Goal: Task Accomplishment & Management: Manage account settings

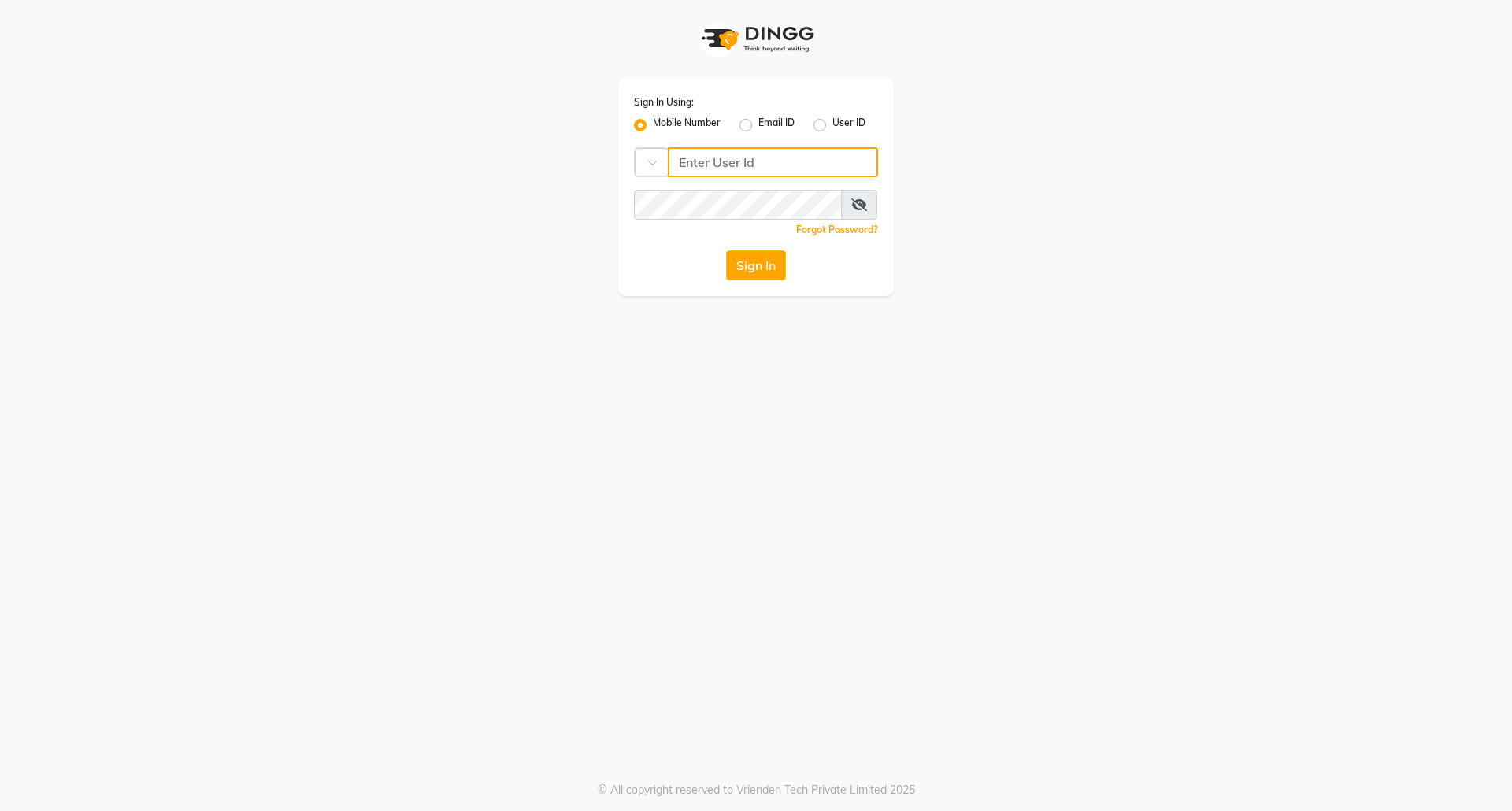
click at [766, 160] on input "Username" at bounding box center [773, 162] width 210 height 30
drag, startPoint x: 773, startPoint y: 158, endPoint x: 560, endPoint y: 174, distance: 213.6
click at [560, 174] on div "Sign In Using: Mobile Number Email ID User ID Country Code × 9548466166 Remembe…" at bounding box center [756, 148] width 898 height 296
click at [687, 183] on div "Sign In Using: Mobile Number Email ID User ID Country Code × 9548466166 Remembe…" at bounding box center [756, 187] width 276 height 218
click at [760, 265] on button "Sign In" at bounding box center [756, 265] width 60 height 30
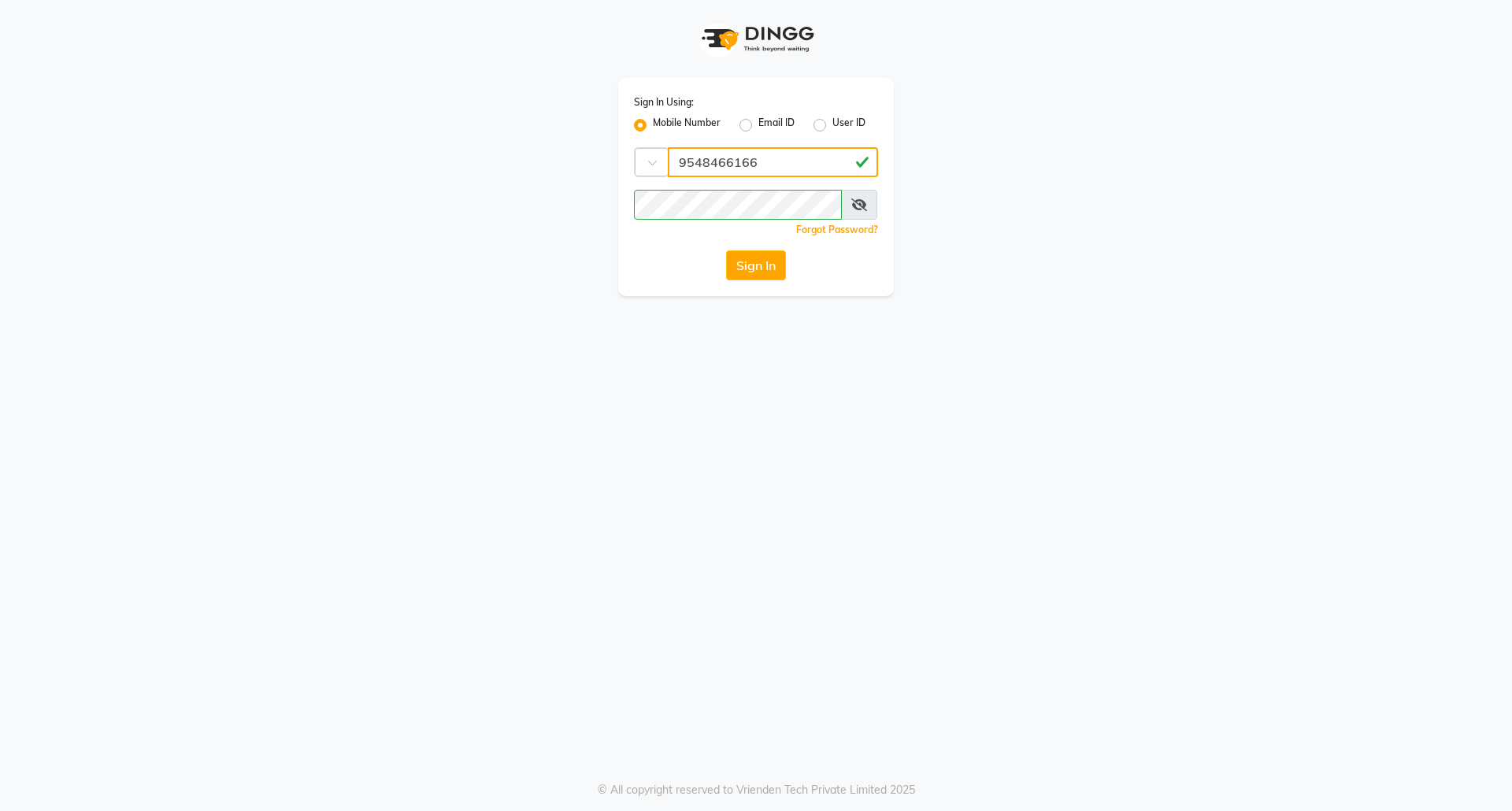
click at [700, 159] on input "9548466166" at bounding box center [773, 162] width 210 height 30
type input "9458466166"
click at [768, 259] on button "Sign In" at bounding box center [756, 265] width 60 height 30
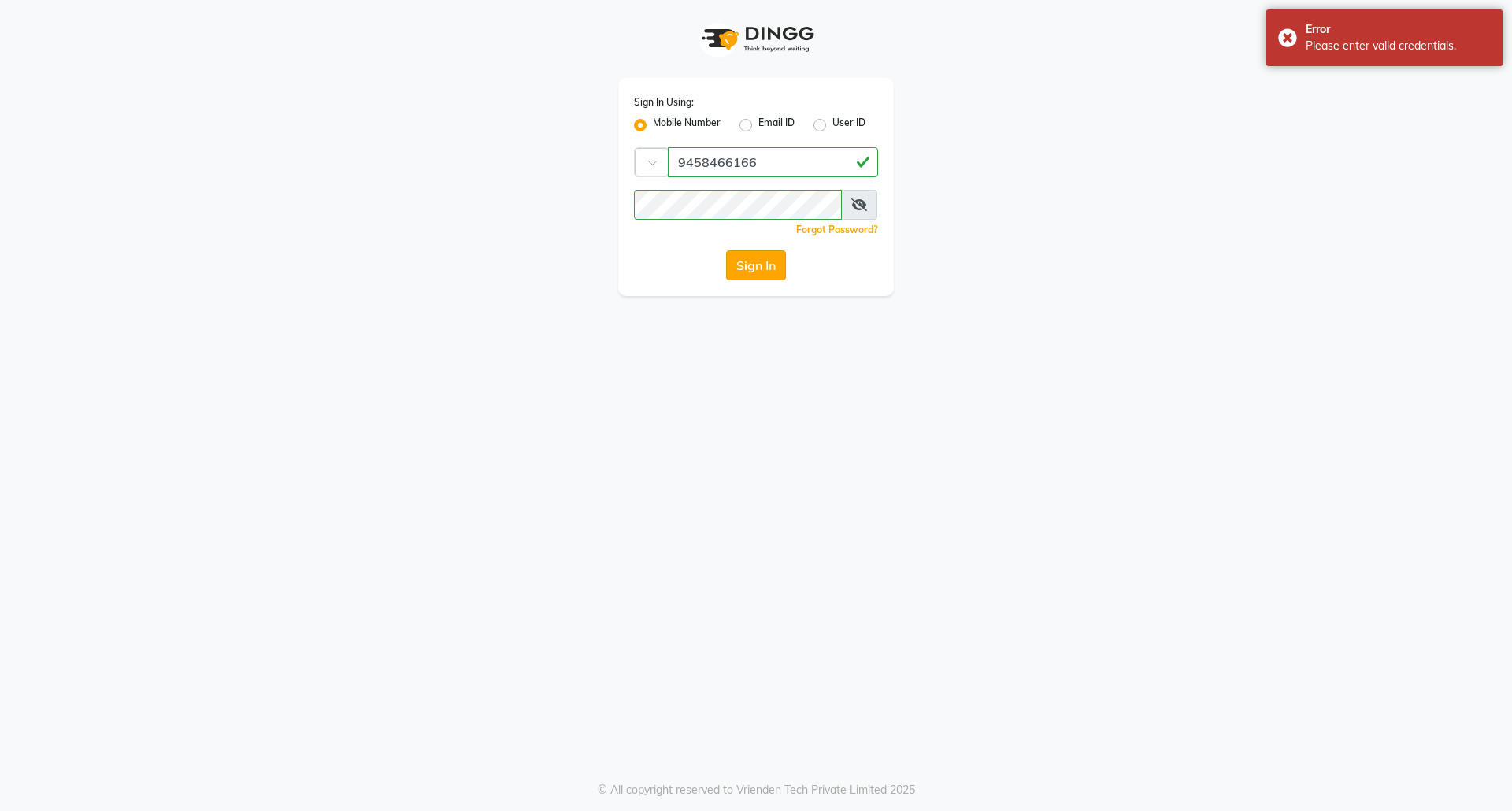
click at [760, 264] on button "Sign In" at bounding box center [756, 265] width 60 height 30
drag, startPoint x: 760, startPoint y: 164, endPoint x: 1339, endPoint y: 312, distance: 597.6
click at [519, 161] on div "Sign In Using: Mobile Number Email ID User ID Country Code × 9458466166 Remembe…" at bounding box center [756, 148] width 898 height 296
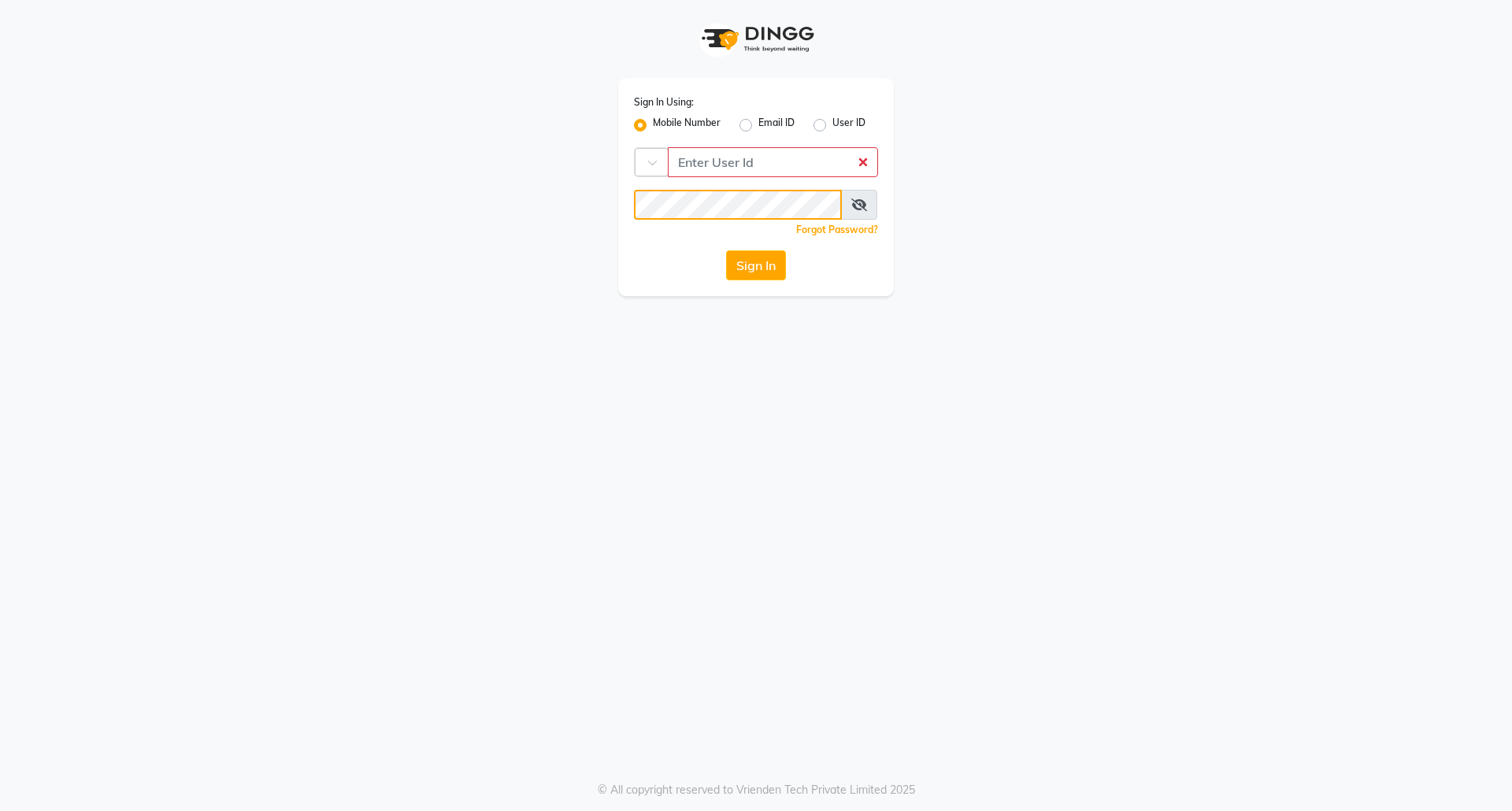
click at [517, 181] on div "Sign In Using: Mobile Number Email ID User ID Country Code × Remember me Forgot…" at bounding box center [756, 148] width 898 height 296
click at [694, 148] on input "Username" at bounding box center [773, 162] width 210 height 30
drag, startPoint x: 768, startPoint y: 160, endPoint x: 654, endPoint y: 174, distance: 114.9
click at [654, 174] on div "Country Code × 9458466166" at bounding box center [756, 162] width 244 height 30
type input "9458466166"
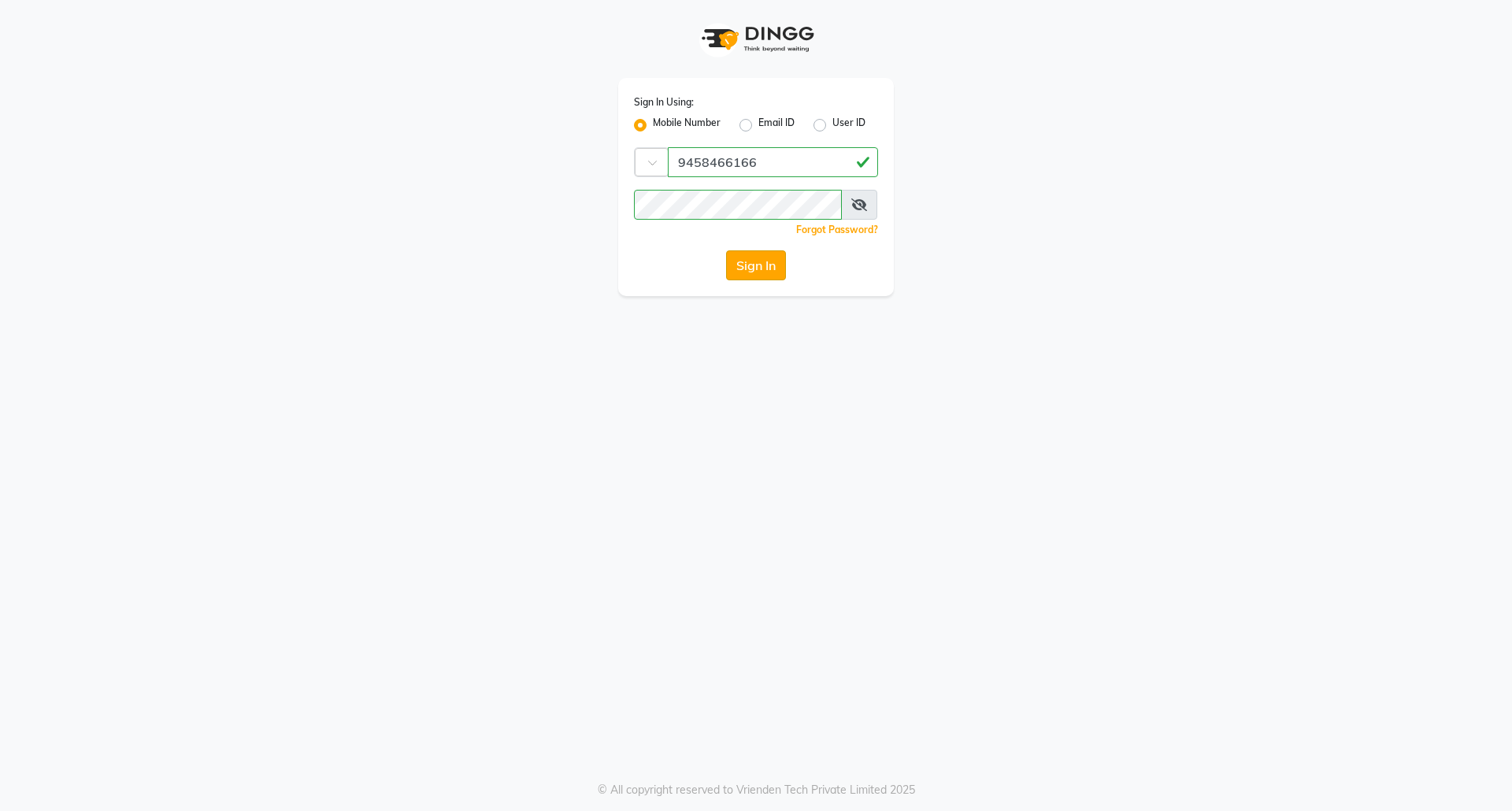
click at [775, 266] on button "Sign In" at bounding box center [756, 265] width 60 height 30
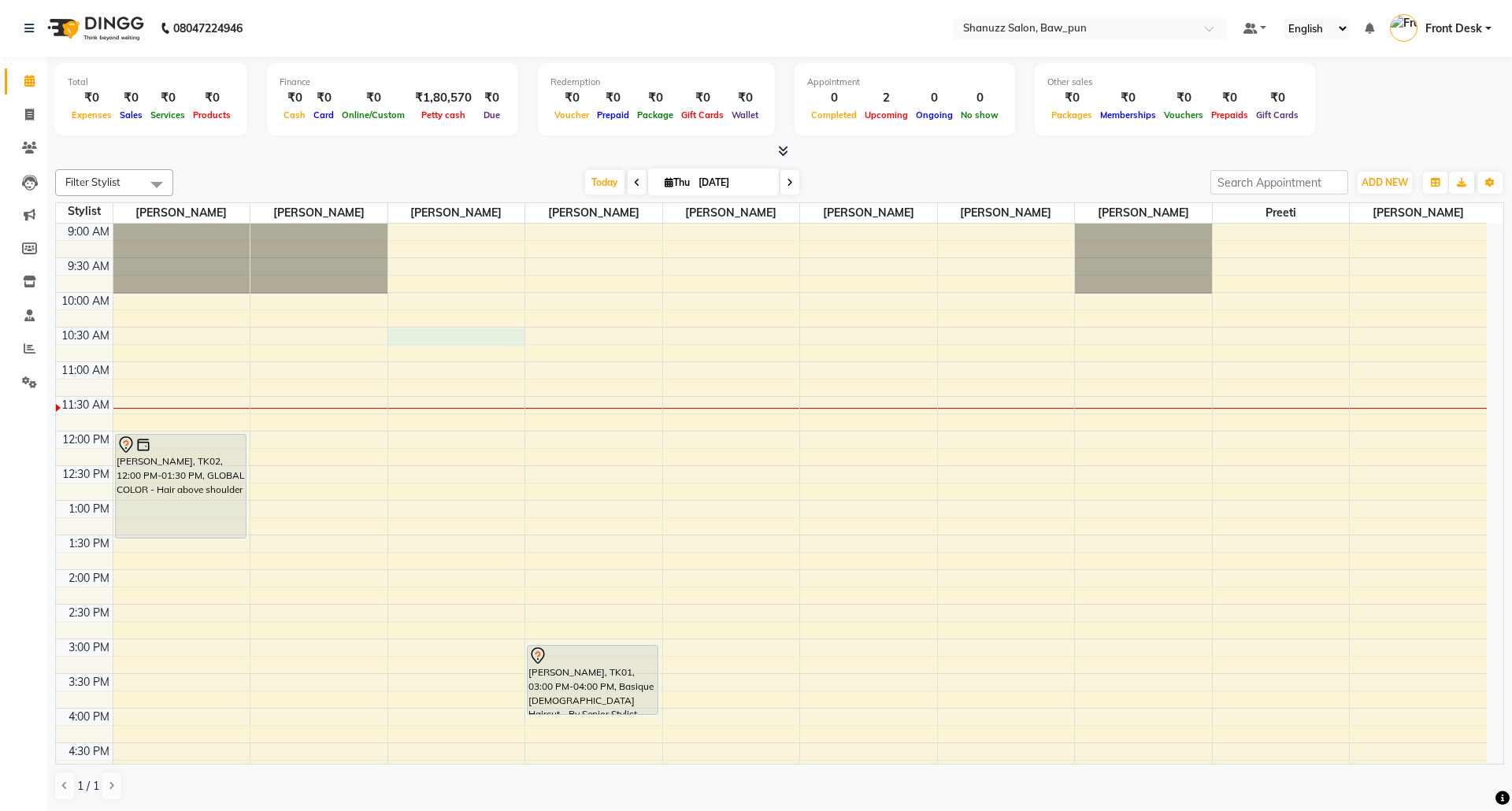
click at [428, 342] on div "9:00 AM 9:30 AM 10:00 AM 10:30 AM 11:00 AM 11:30 AM 12:00 PM 12:30 PM 1:00 PM 1…" at bounding box center [771, 708] width 1431 height 969
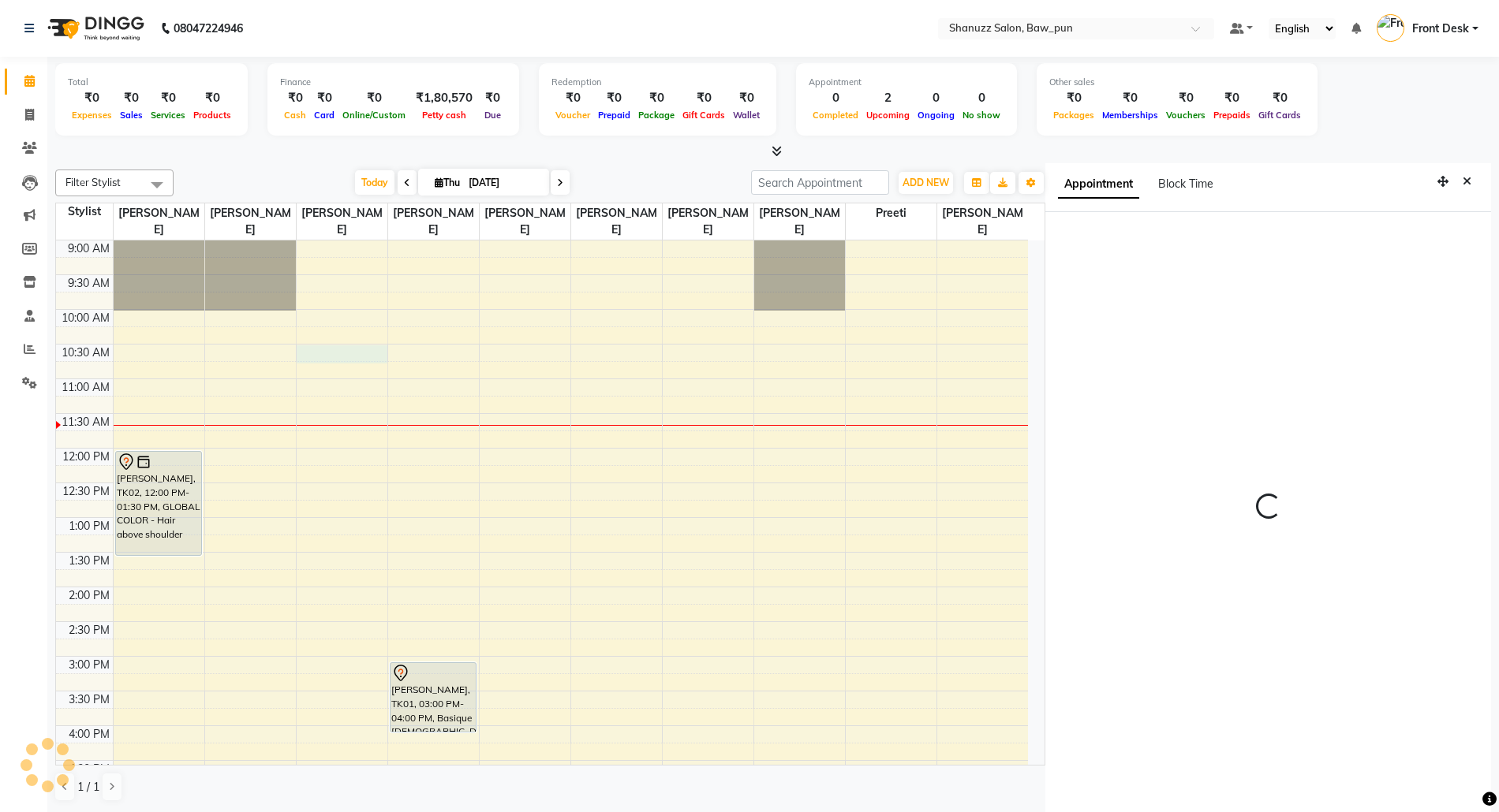
scroll to position [6, 0]
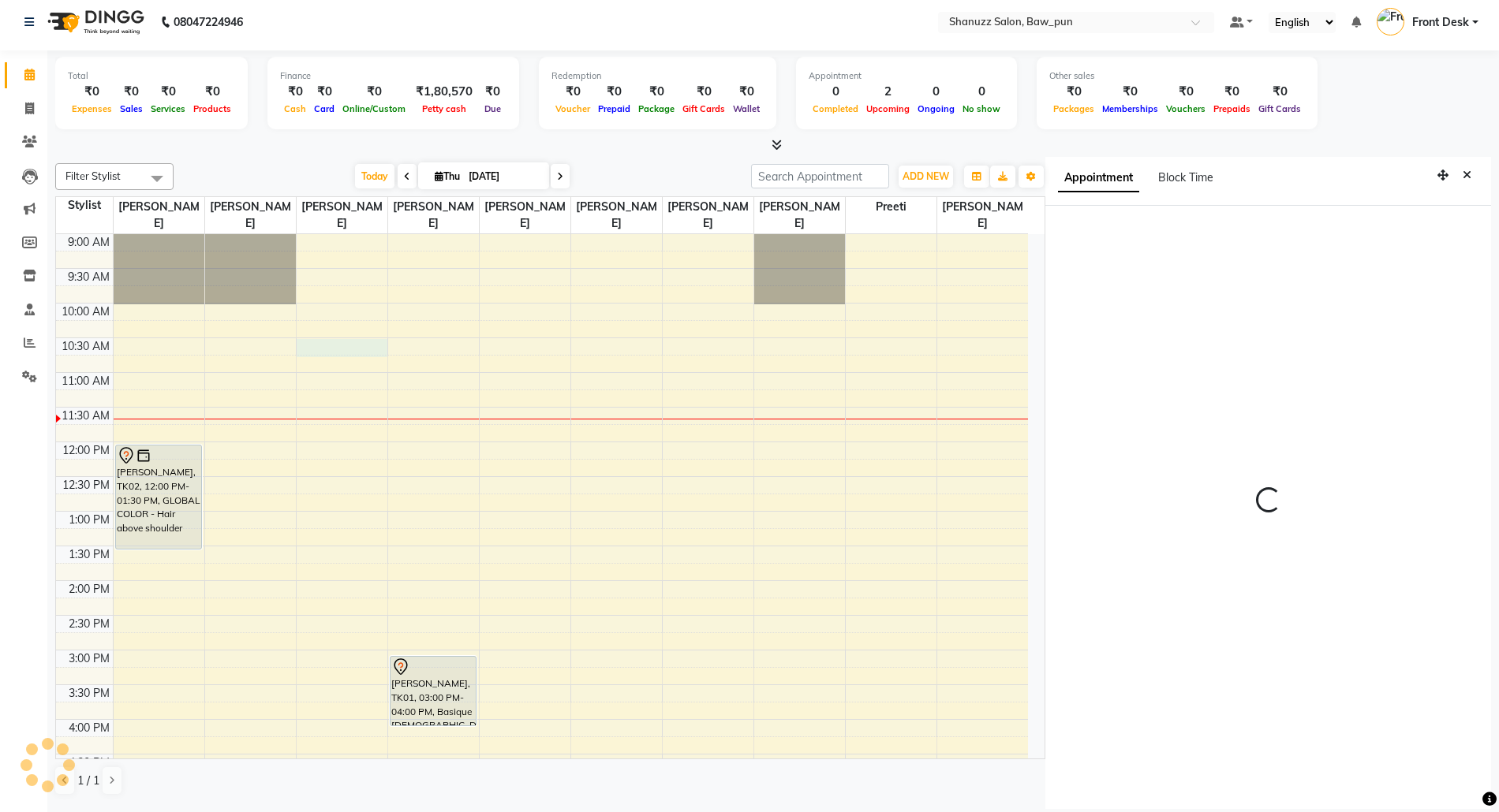
select select "91888"
select select "tentative"
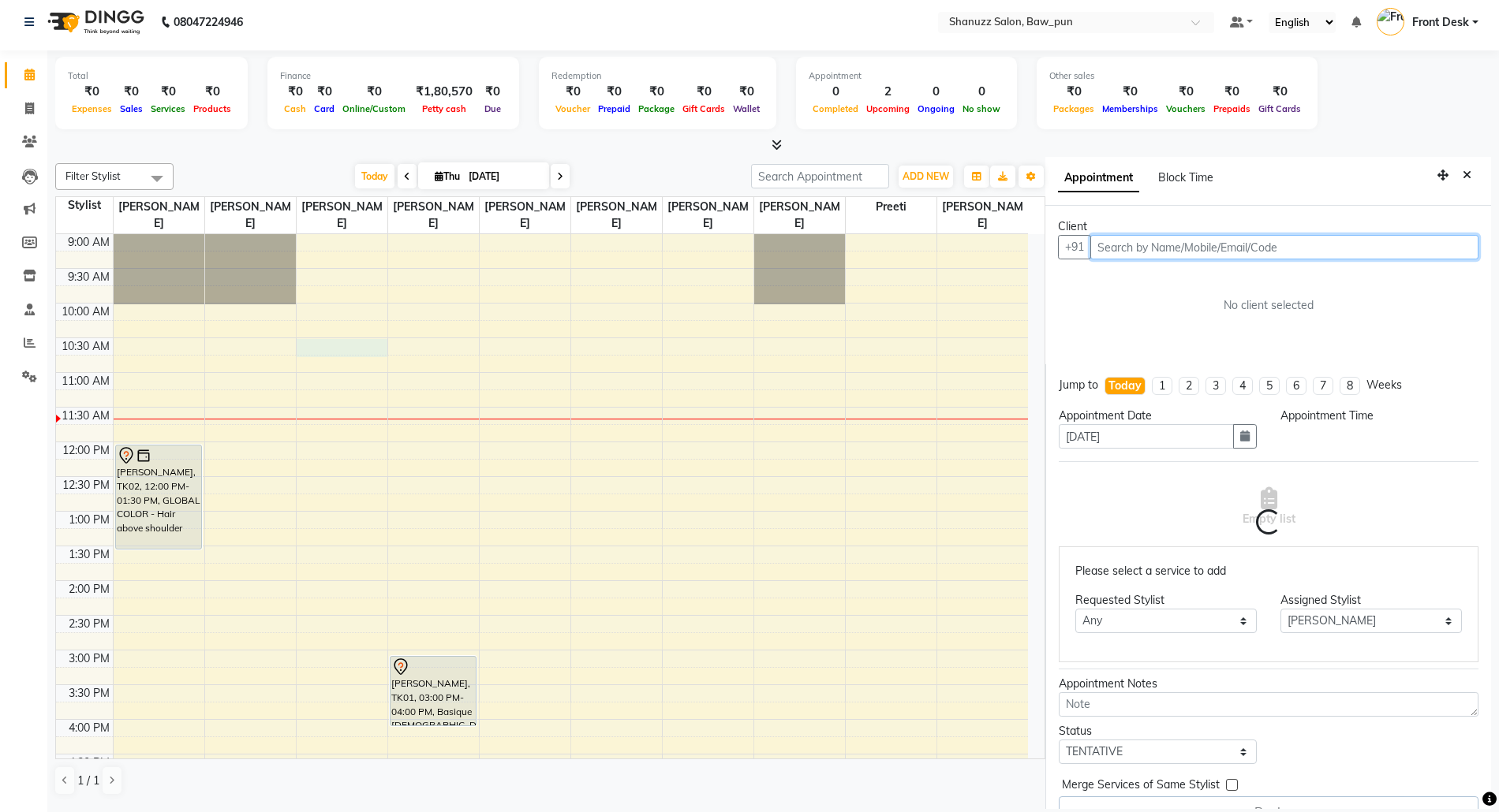
select select "630"
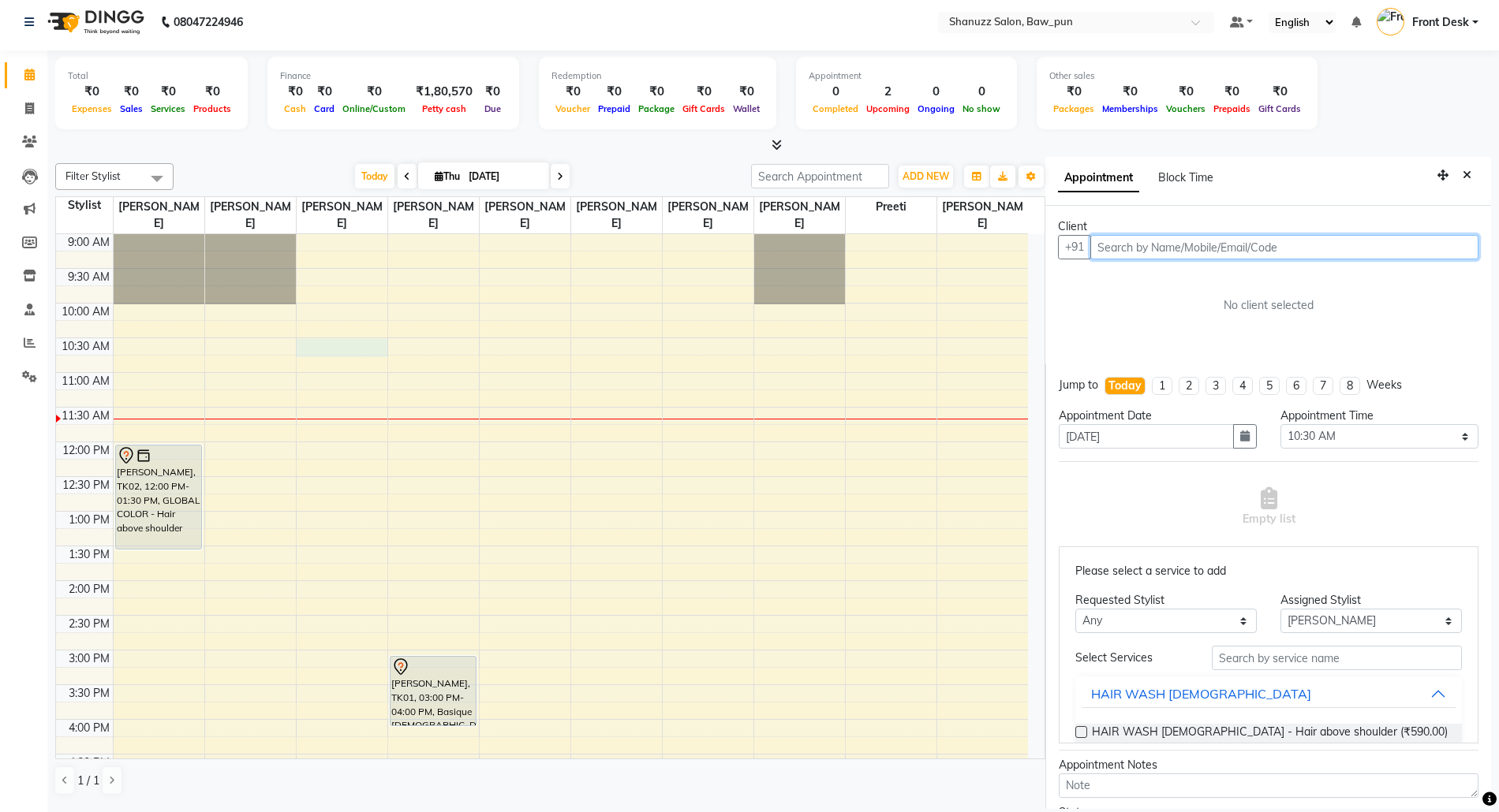
click at [1314, 253] on input "text" at bounding box center [1284, 247] width 388 height 24
paste input "8265094998"
type input "8265094998"
click at [1446, 238] on button "Add Client" at bounding box center [1445, 247] width 65 height 24
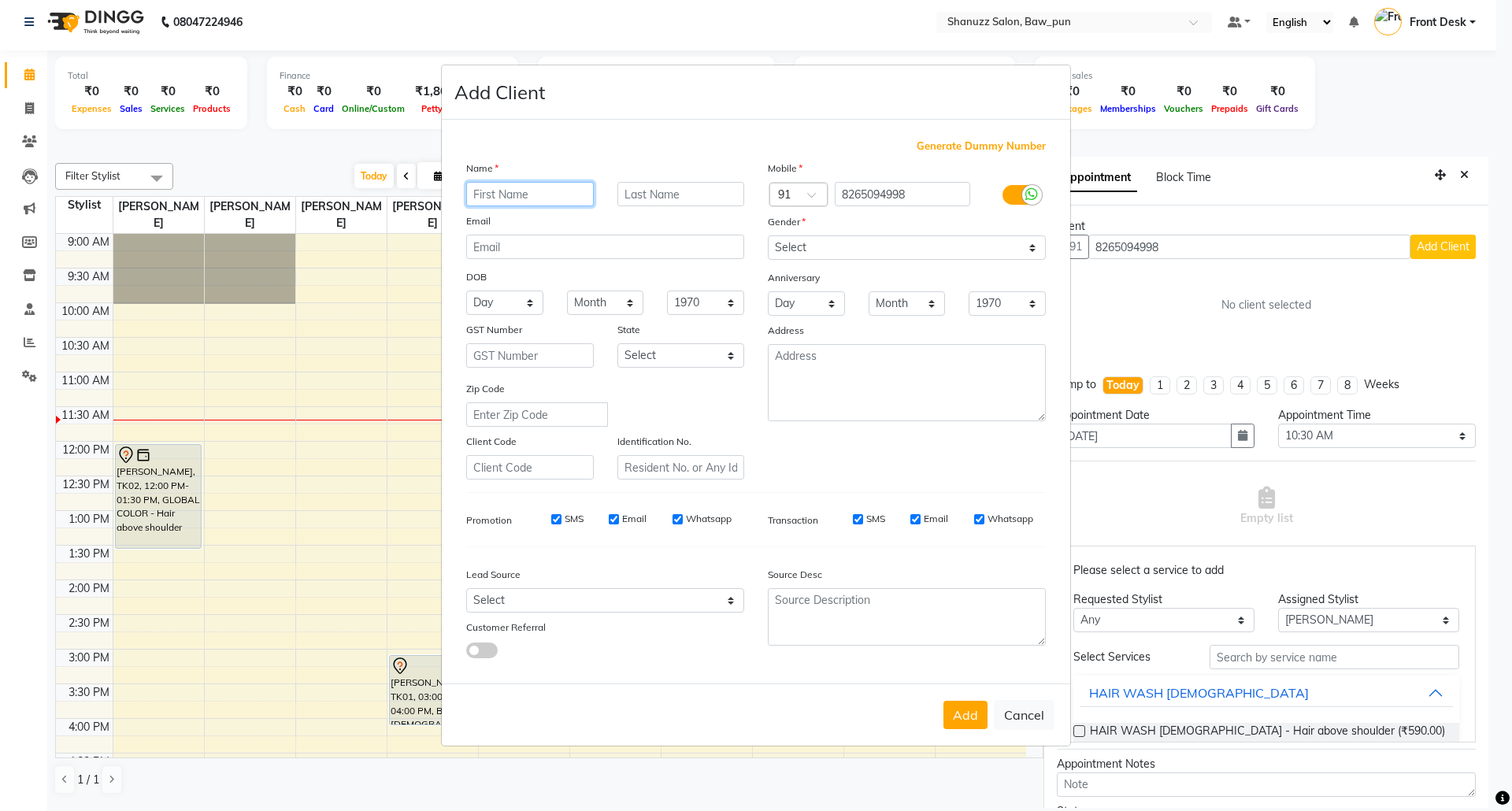
paste input "[PERSON_NAME]"
type input "[PERSON_NAME]"
click at [731, 199] on input "text" at bounding box center [681, 194] width 127 height 24
paste input "chishi"
type input "chishi"
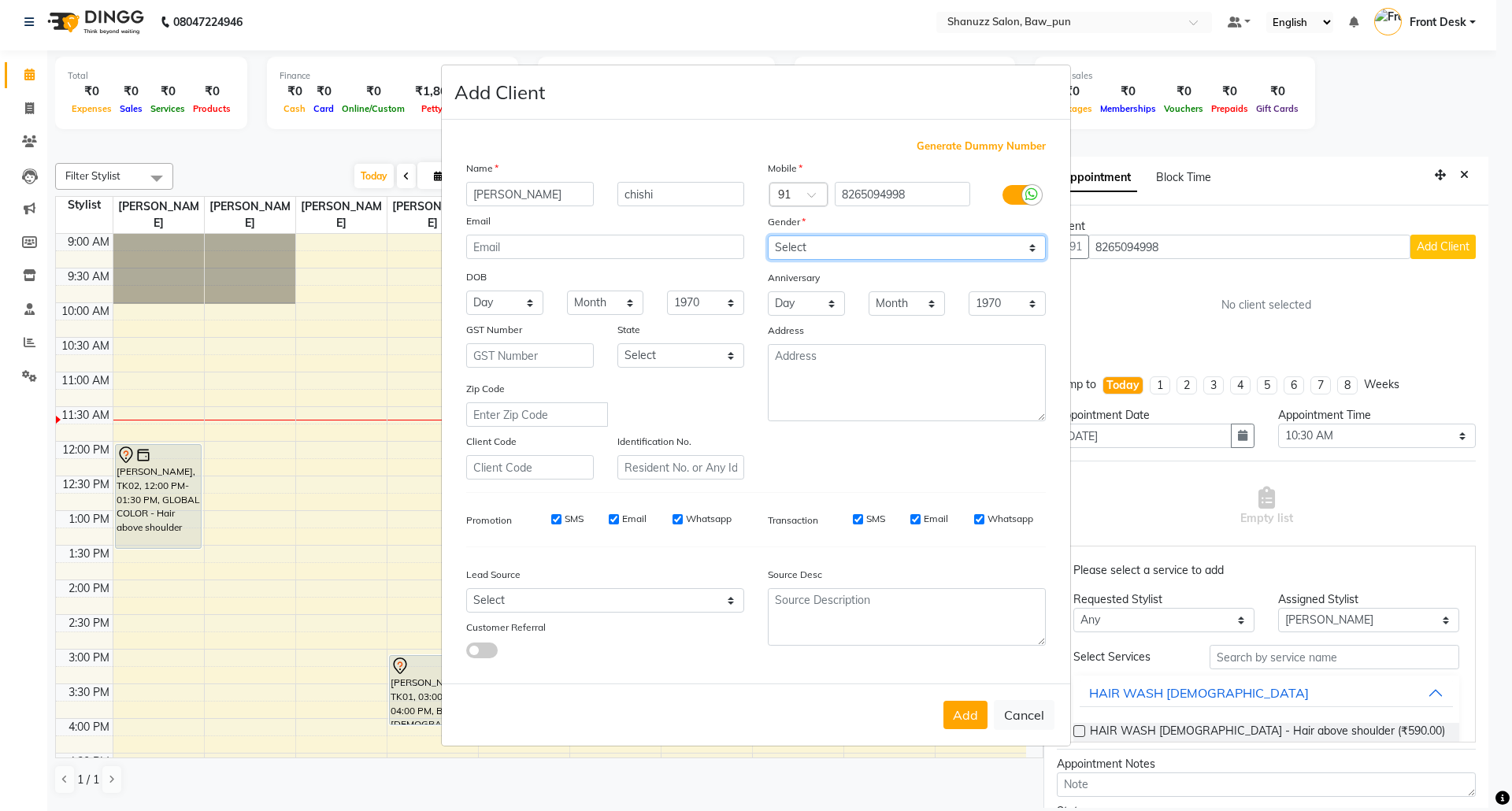
click at [839, 256] on select "Select [DEMOGRAPHIC_DATA] [DEMOGRAPHIC_DATA] Other Prefer Not To Say" at bounding box center [906, 247] width 278 height 24
select select "[DEMOGRAPHIC_DATA]"
click at [768, 237] on select "Select [DEMOGRAPHIC_DATA] [DEMOGRAPHIC_DATA] Other Prefer Not To Say" at bounding box center [906, 247] width 278 height 24
click at [961, 701] on button "Add" at bounding box center [965, 714] width 44 height 28
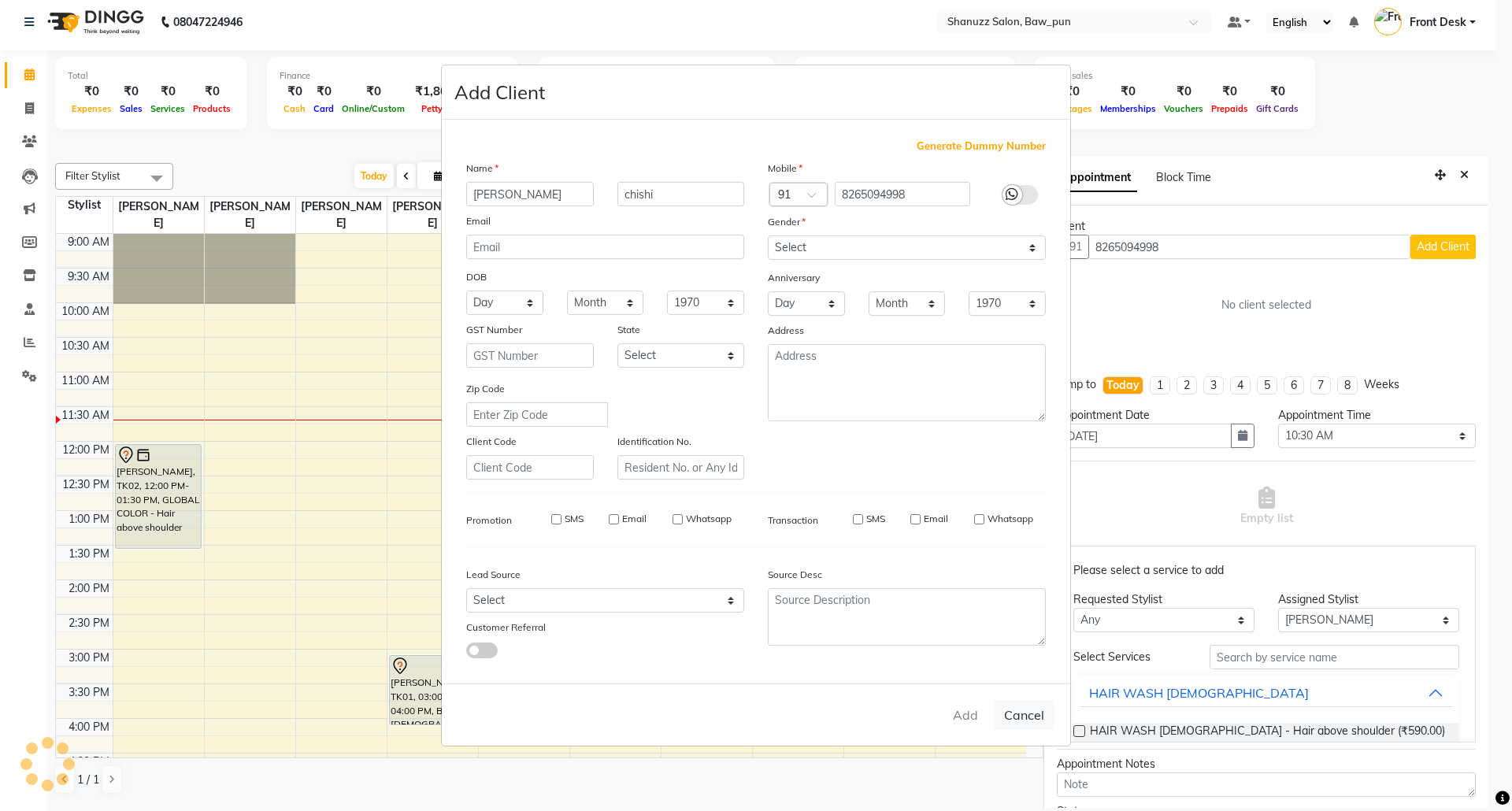
select select
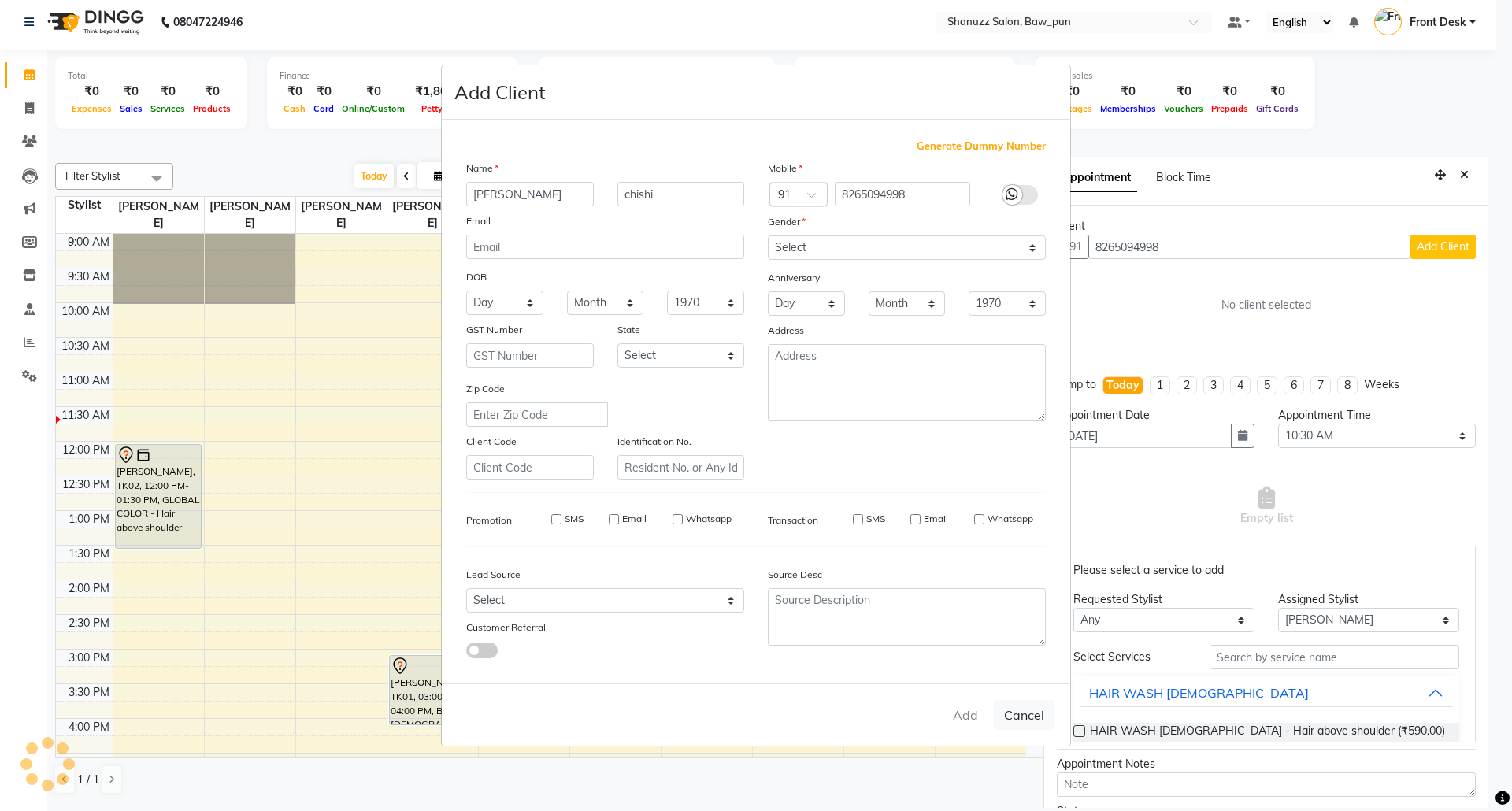
select select
checkbox input "false"
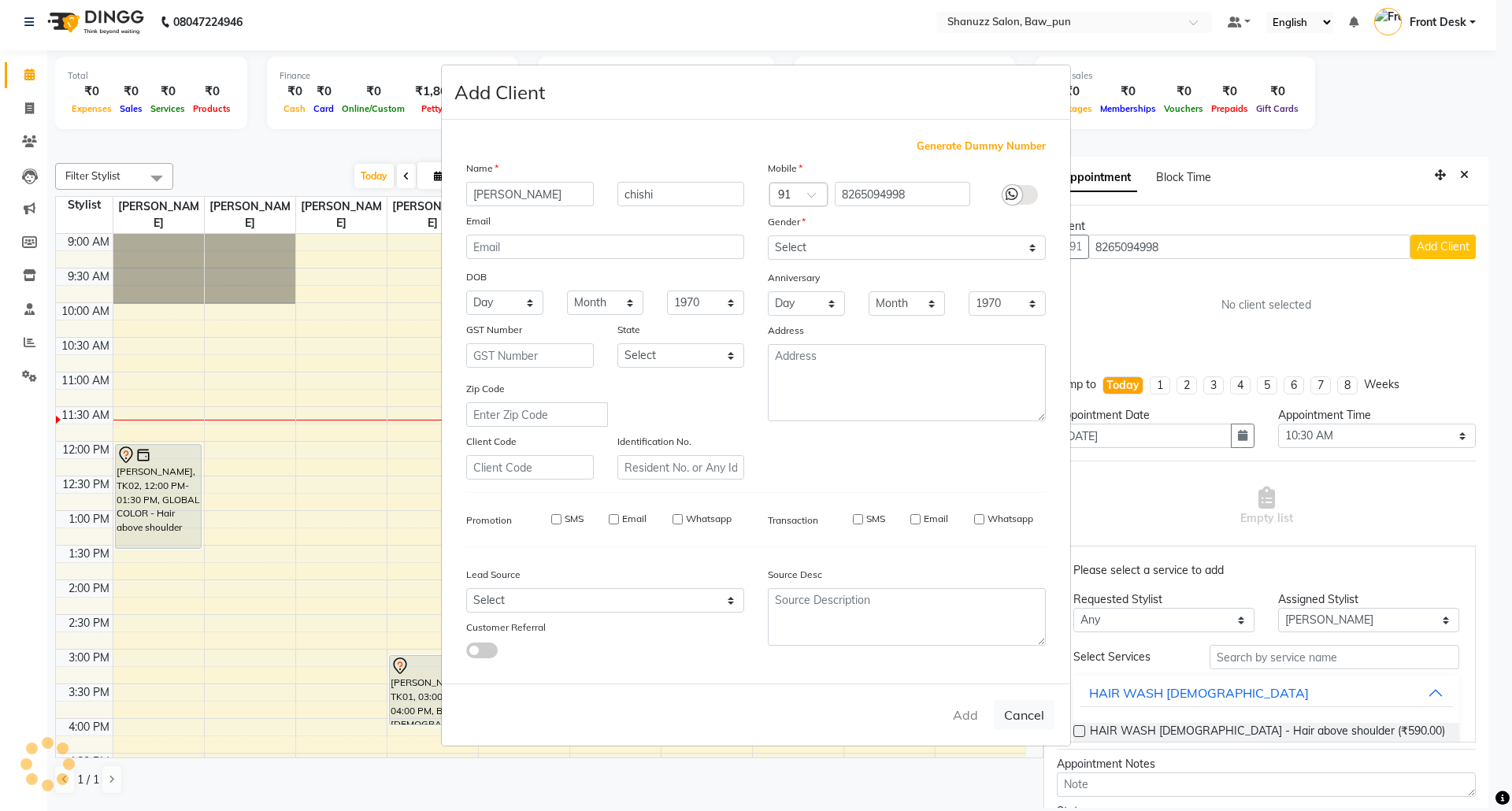
checkbox input "false"
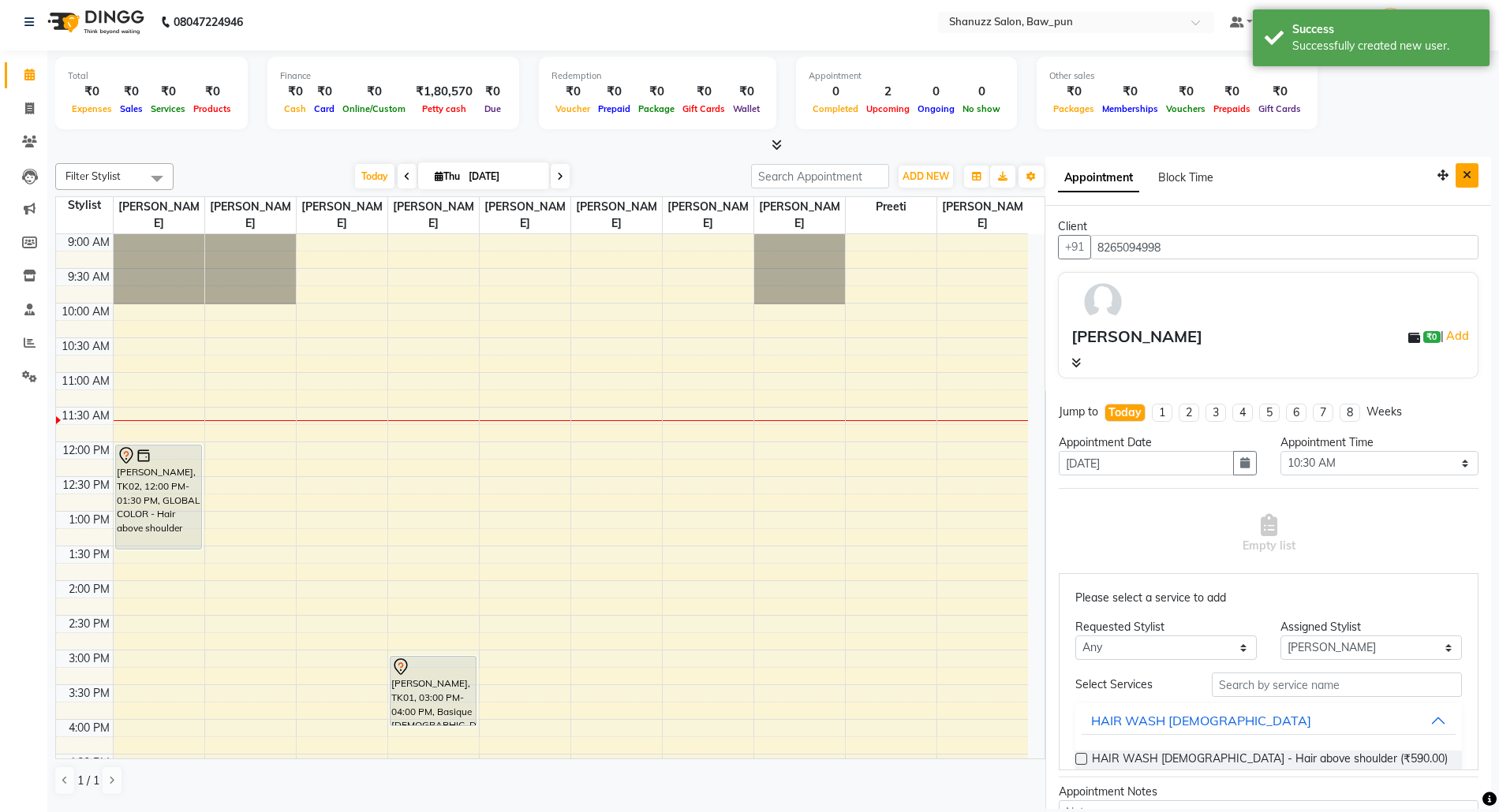
click at [1459, 178] on button "Close" at bounding box center [1467, 175] width 23 height 24
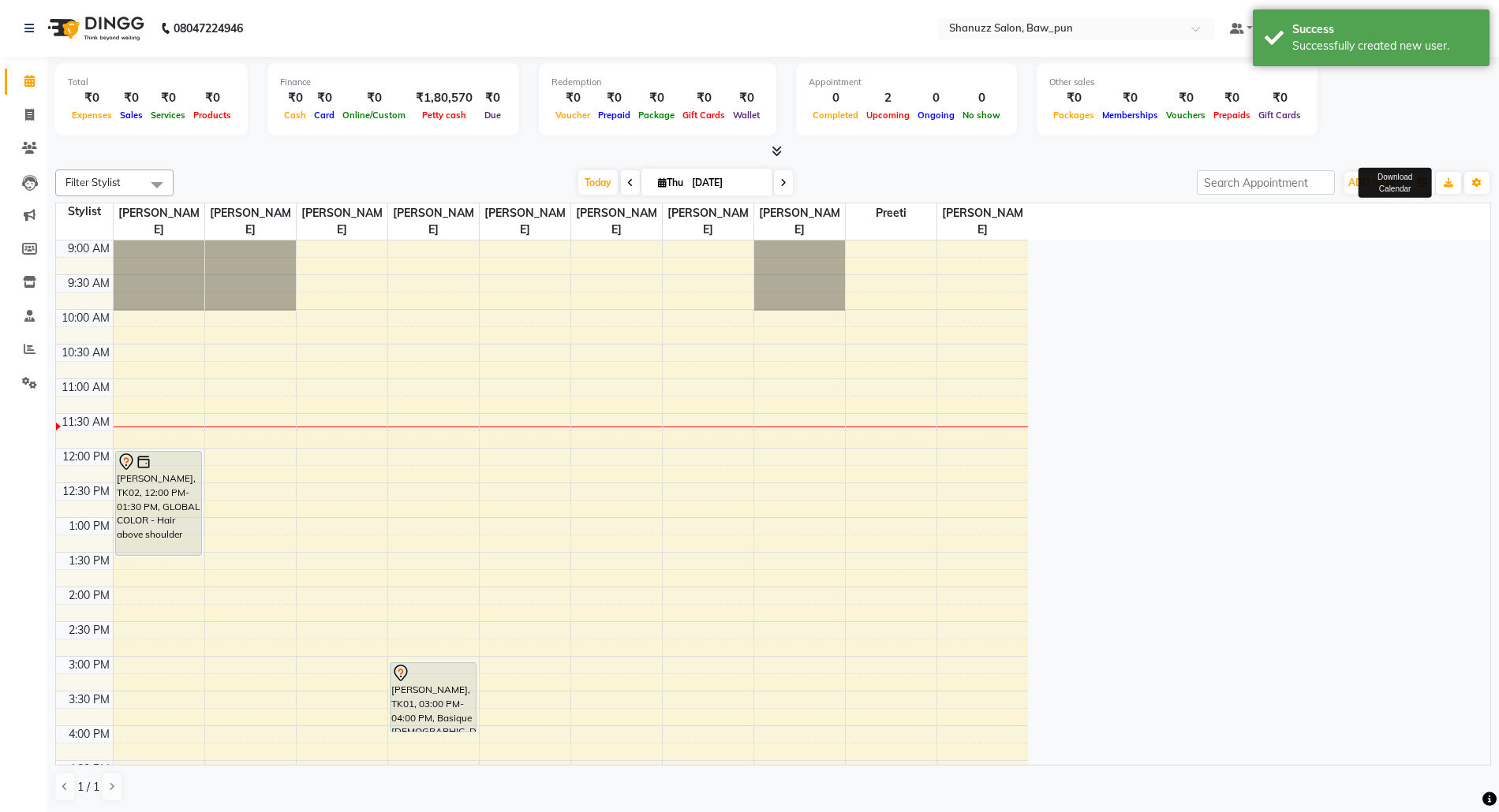
scroll to position [0, 0]
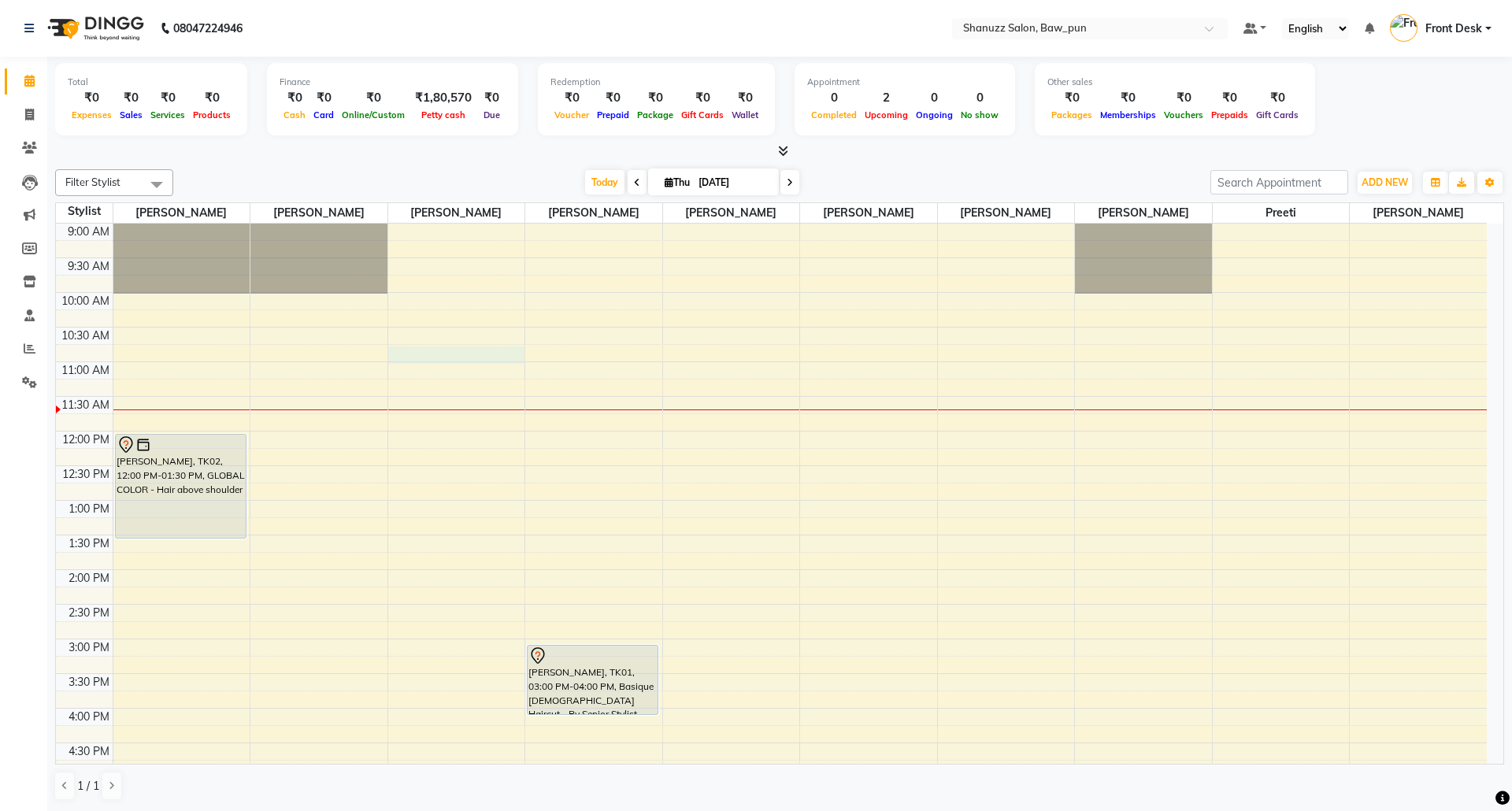
click at [454, 357] on div "9:00 AM 9:30 AM 10:00 AM 10:30 AM 11:00 AM 11:30 AM 12:00 PM 12:30 PM 1:00 PM 1…" at bounding box center [771, 708] width 1431 height 969
select select "645"
select select "91888"
select select "tentative"
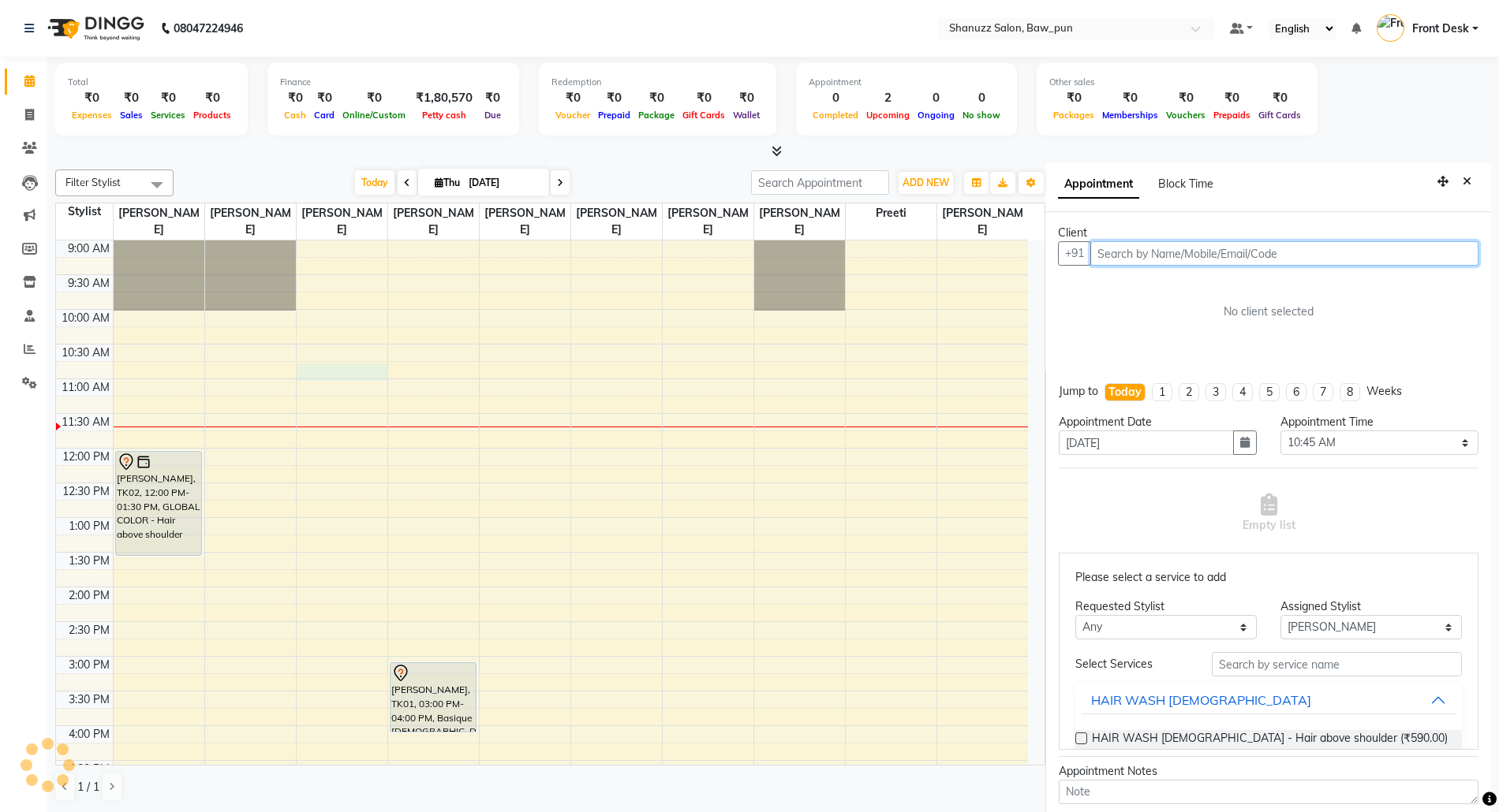
scroll to position [6, 0]
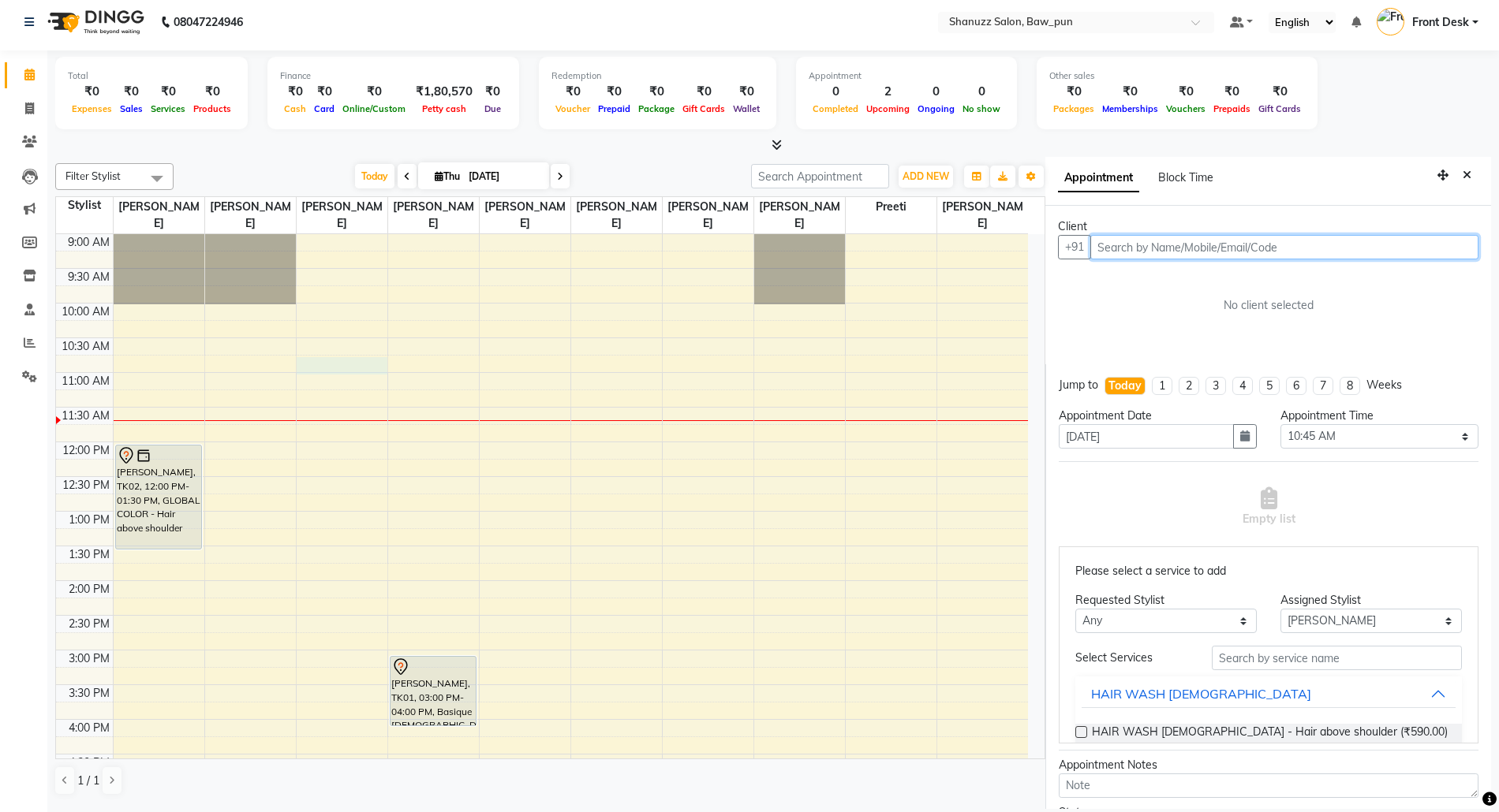
paste input "8265094998"
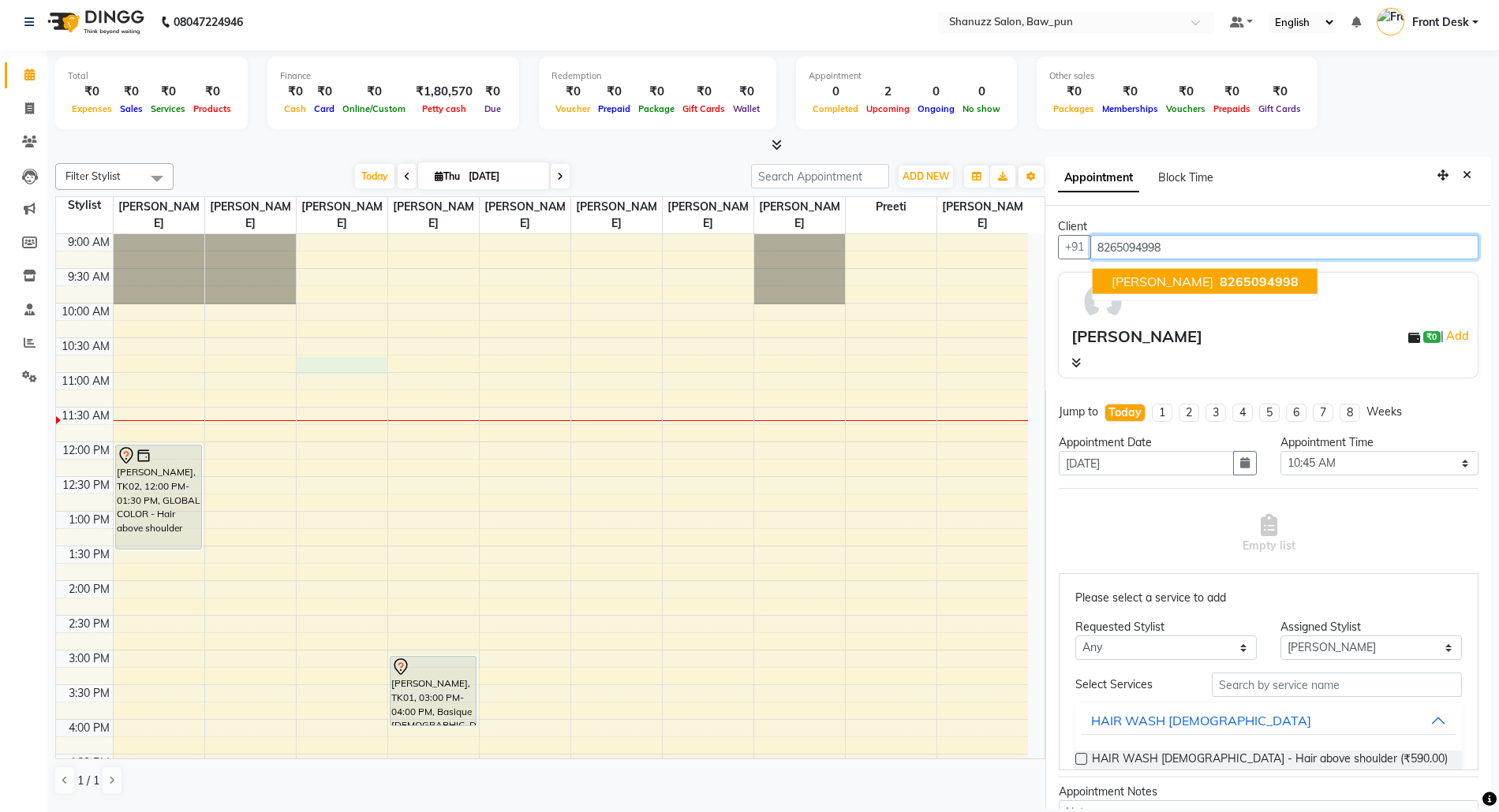
click at [1237, 286] on span "8265094998" at bounding box center [1259, 282] width 79 height 16
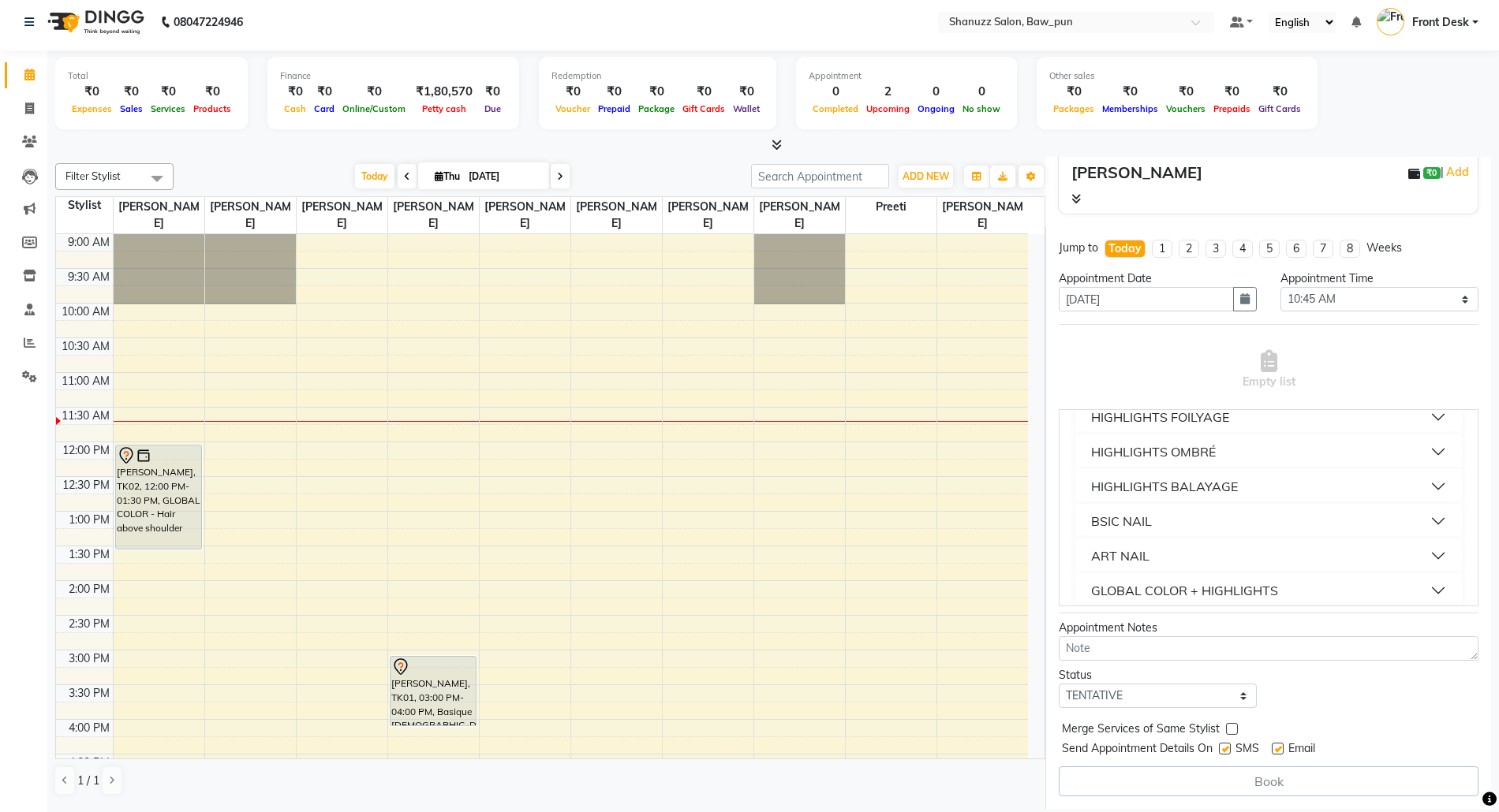
scroll to position [1892, 0]
type input "8265094998"
click at [1206, 572] on div "GLOBAL COLOR + HIGHLIGHTS" at bounding box center [1184, 581] width 187 height 19
click at [1187, 612] on span "GLOBAL COLOR + HIGHLIGHTS - Hair upto neck (₹14,012.50)" at bounding box center [1250, 622] width 317 height 19
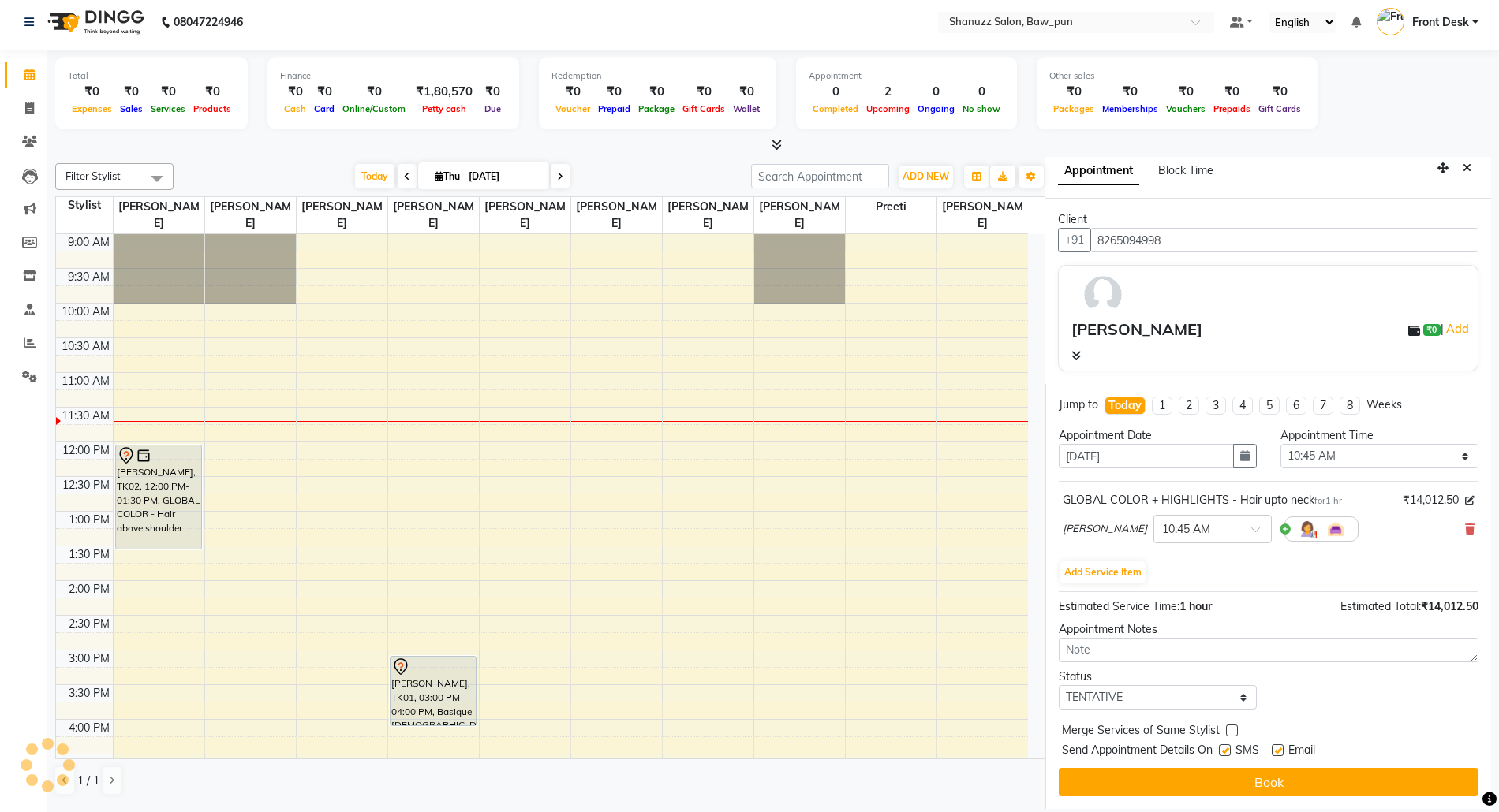
scroll to position [10, 0]
click at [1221, 749] on label at bounding box center [1224, 750] width 12 height 12
click at [1221, 749] on input "checkbox" at bounding box center [1224, 751] width 10 height 10
checkbox input "false"
click at [1281, 749] on label at bounding box center [1277, 750] width 12 height 12
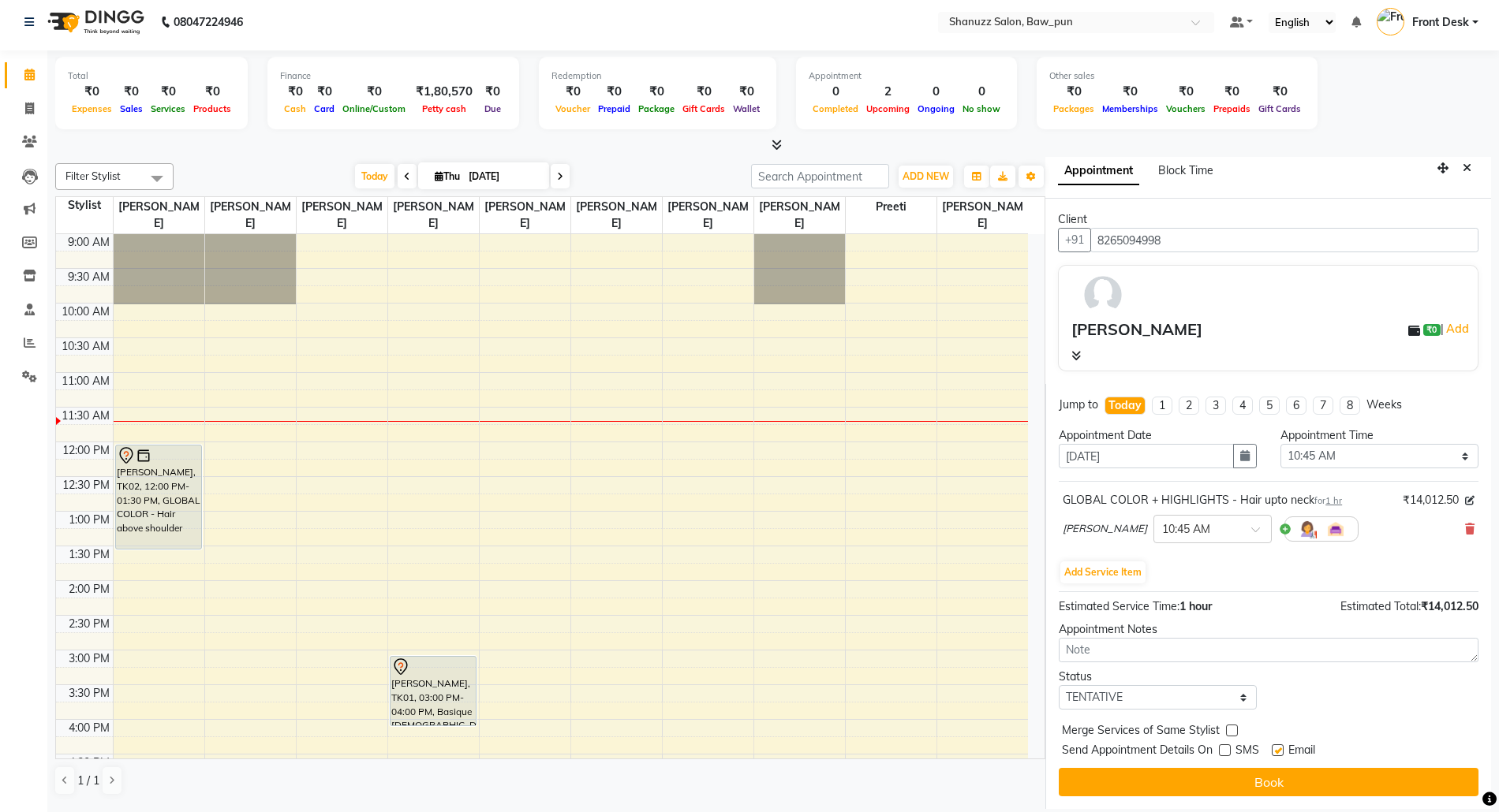
click at [1281, 749] on input "checkbox" at bounding box center [1276, 751] width 10 height 10
checkbox input "false"
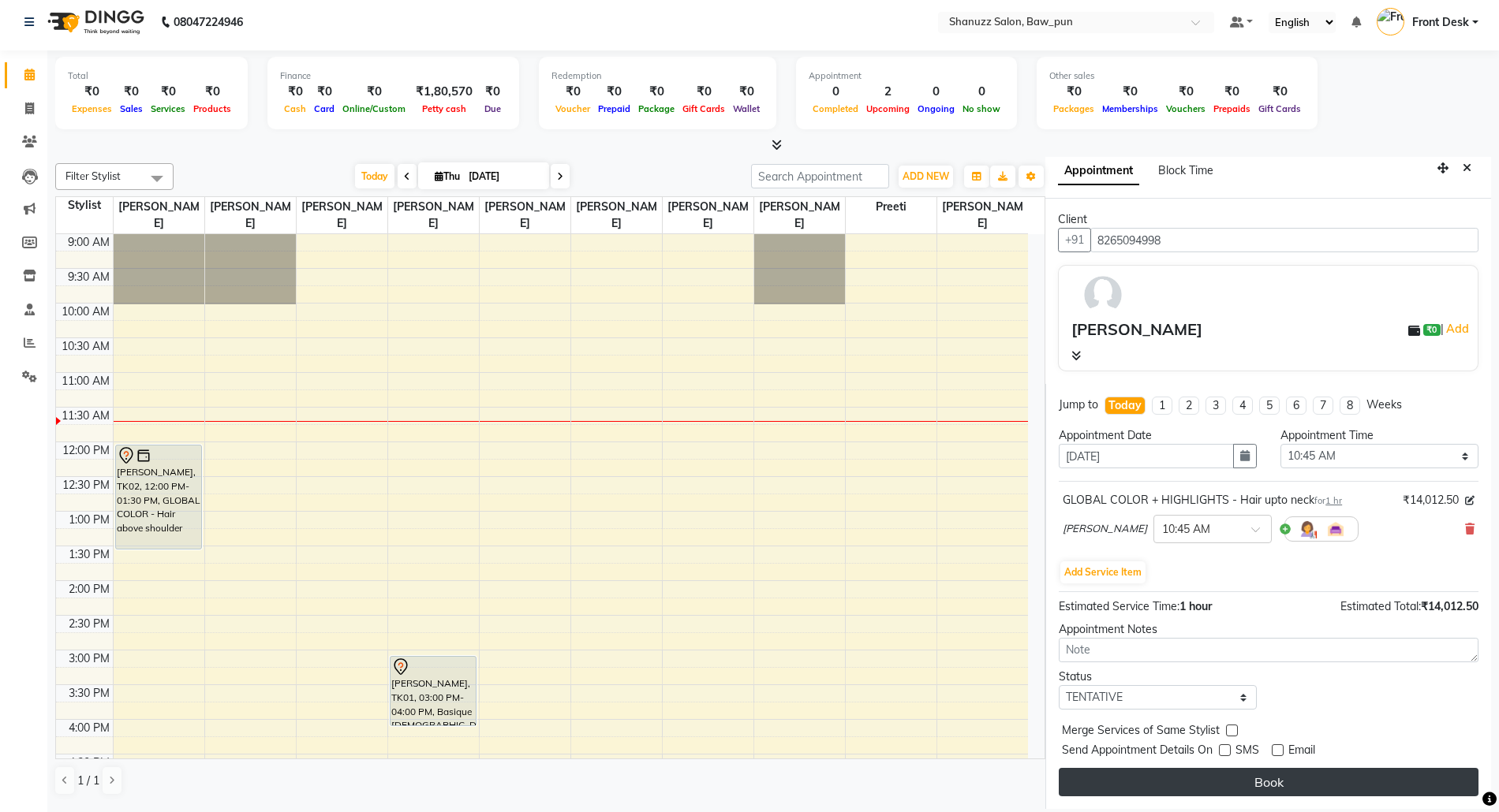
click at [1273, 777] on button "Book" at bounding box center [1269, 781] width 420 height 28
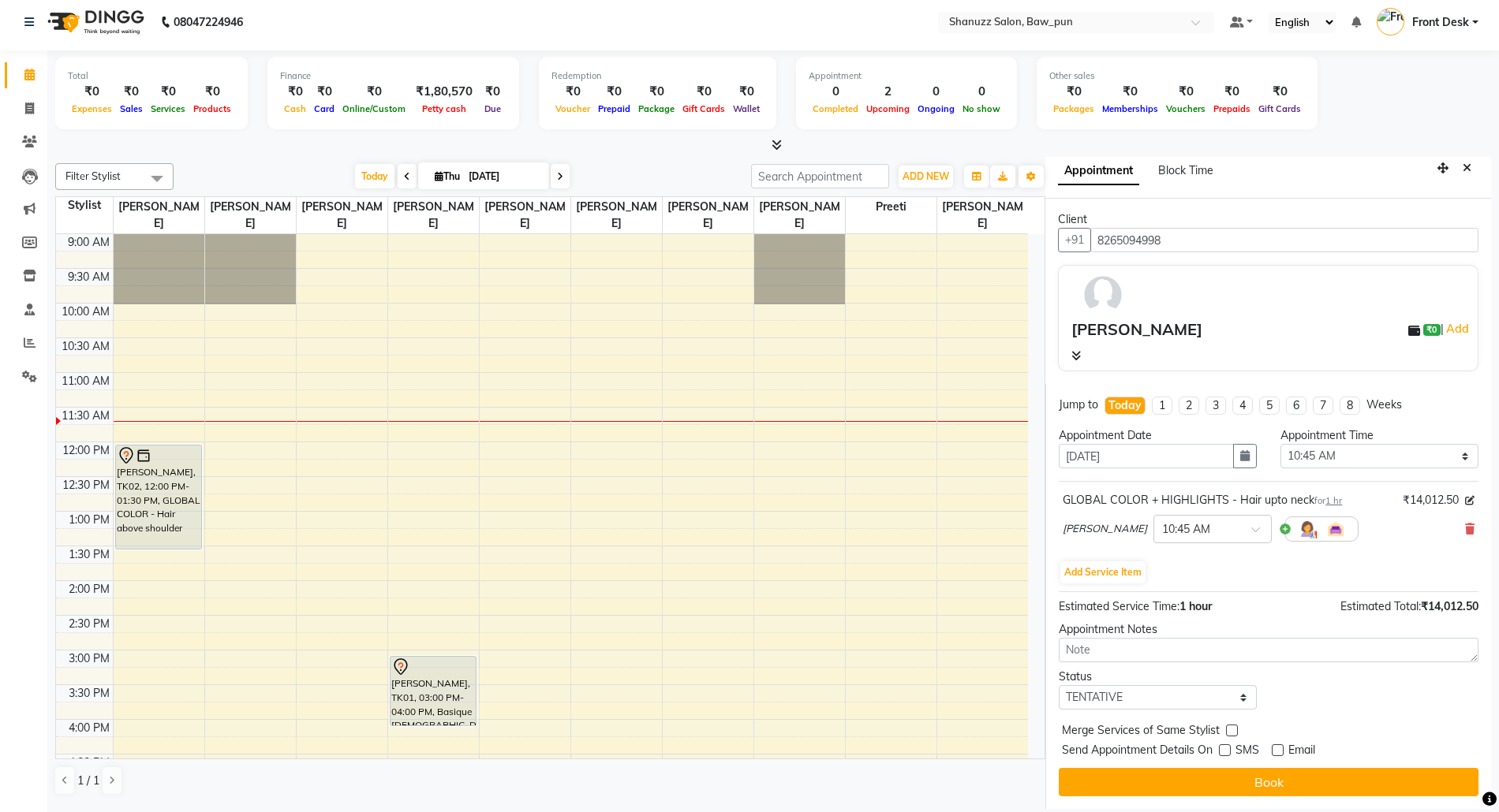
select select "91888"
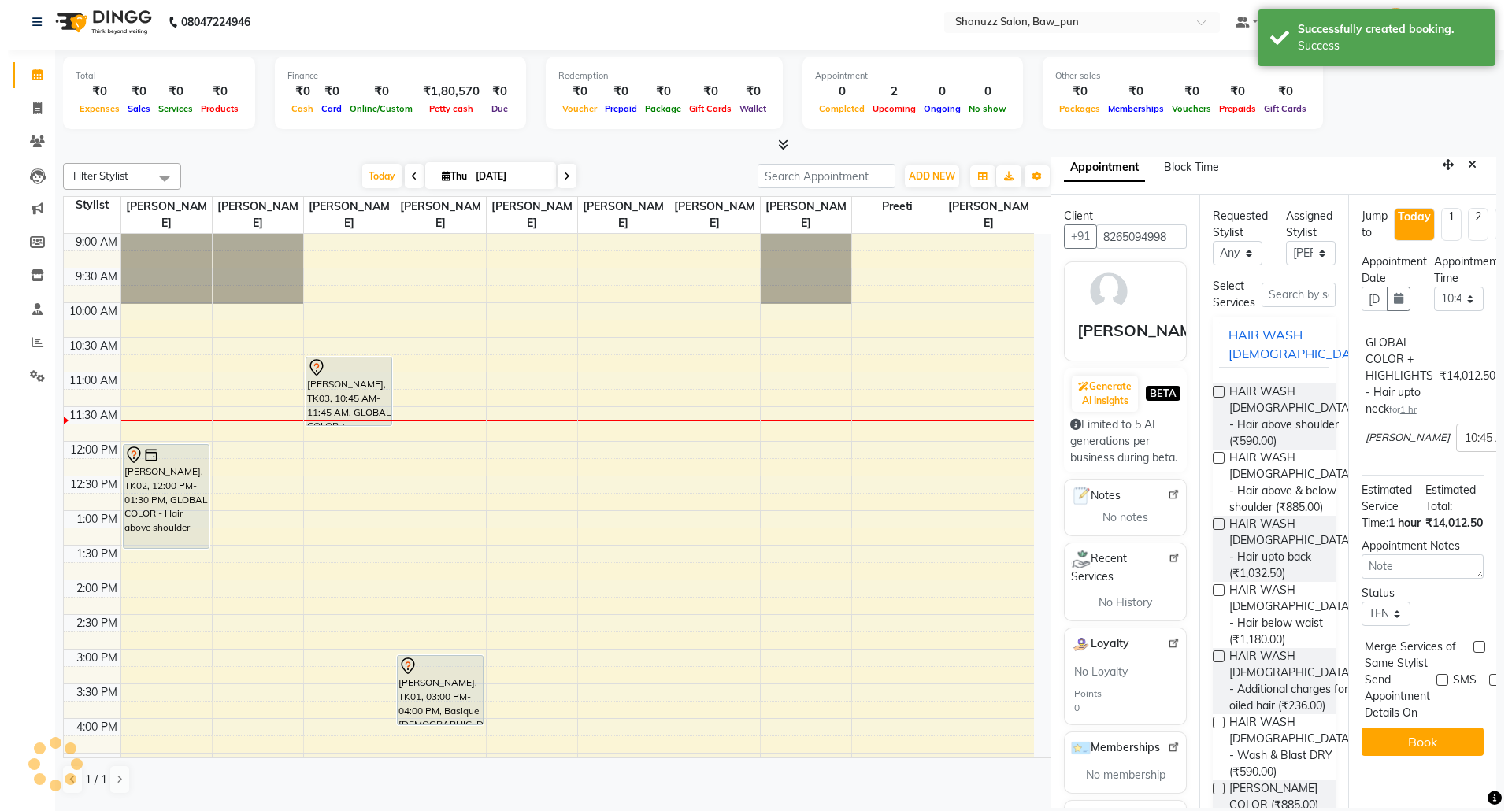
scroll to position [0, 0]
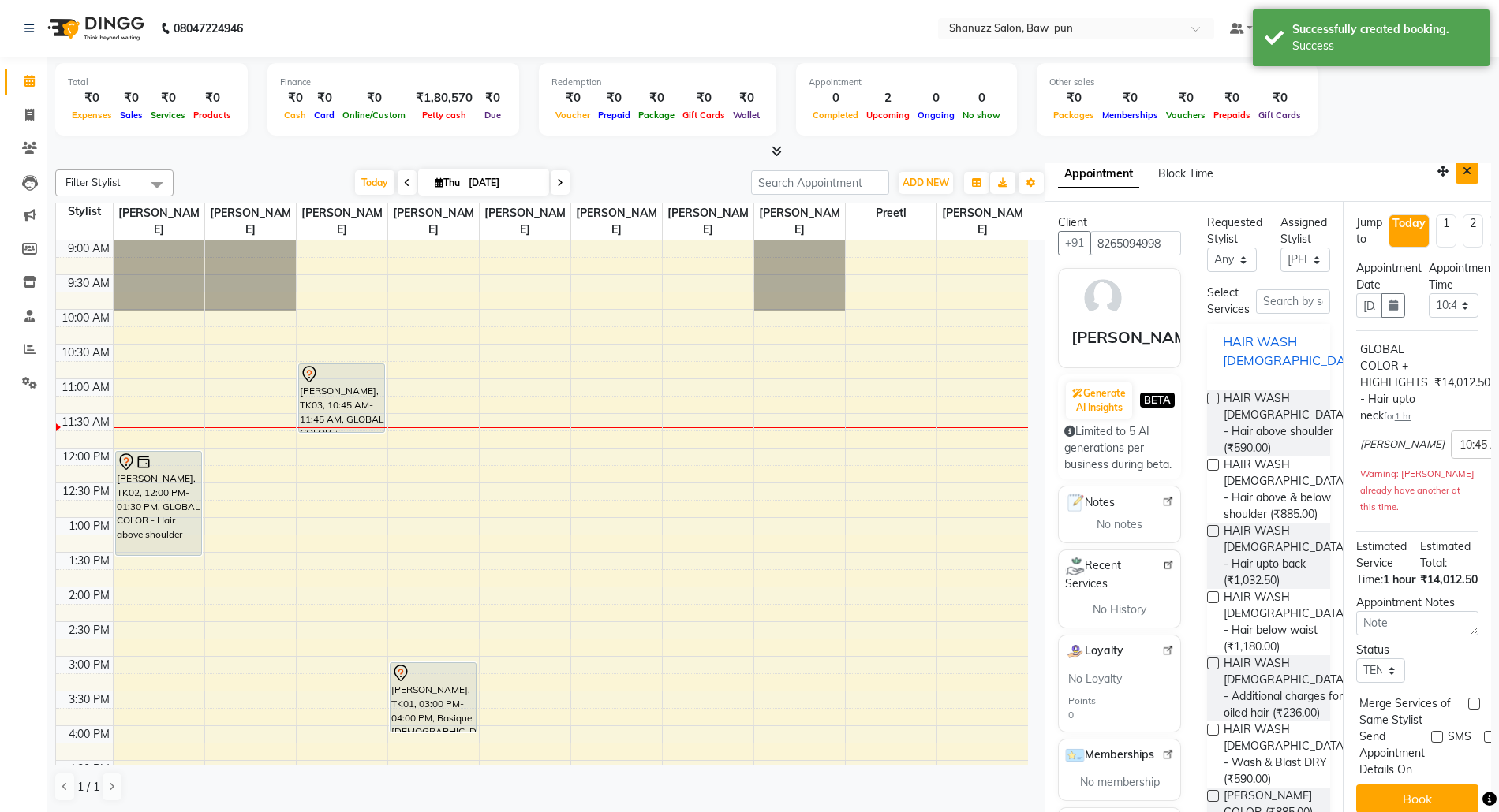
click at [1459, 174] on button "Close" at bounding box center [1467, 171] width 23 height 24
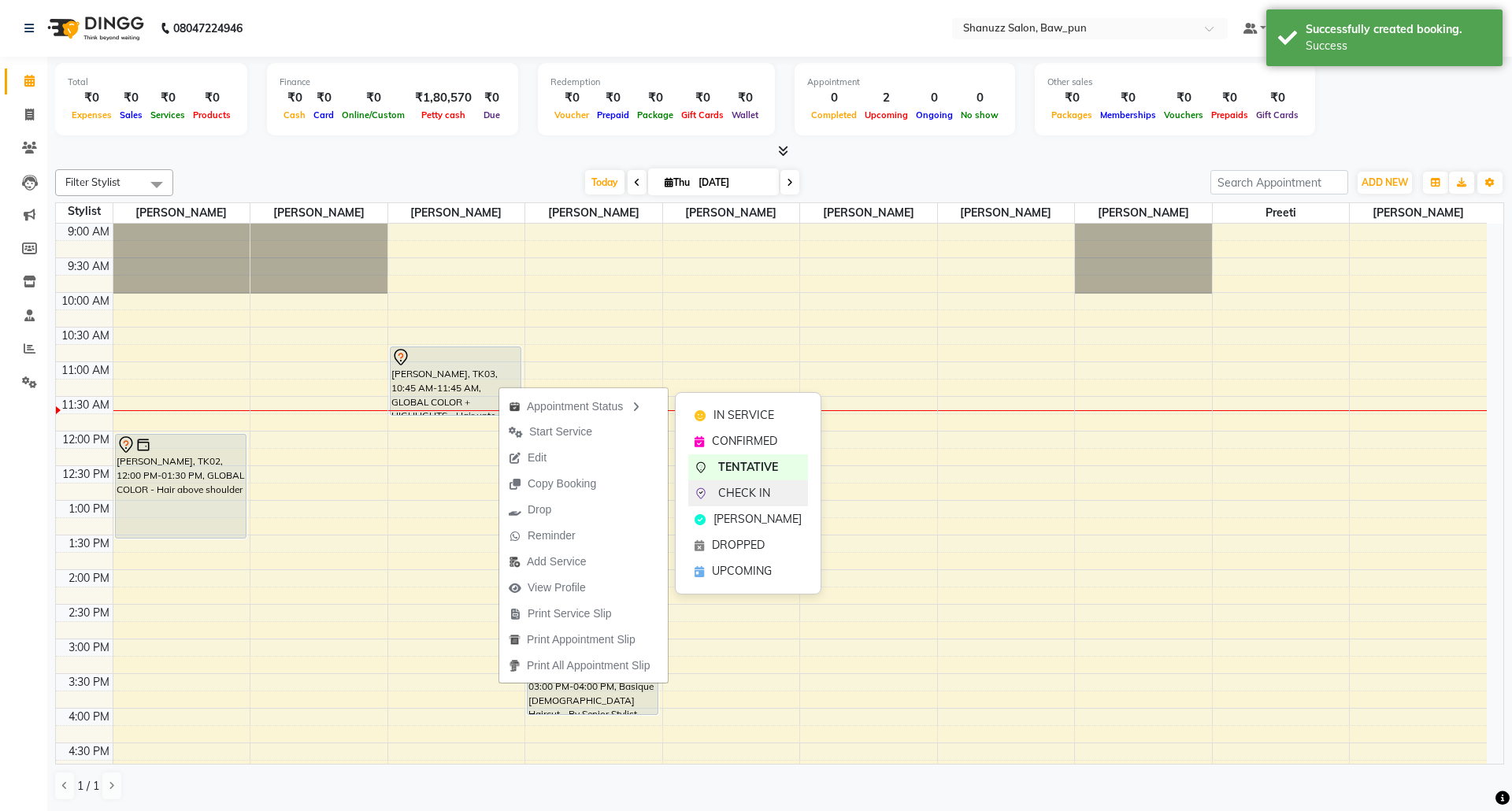
click at [738, 492] on span "CHECK IN" at bounding box center [744, 493] width 52 height 17
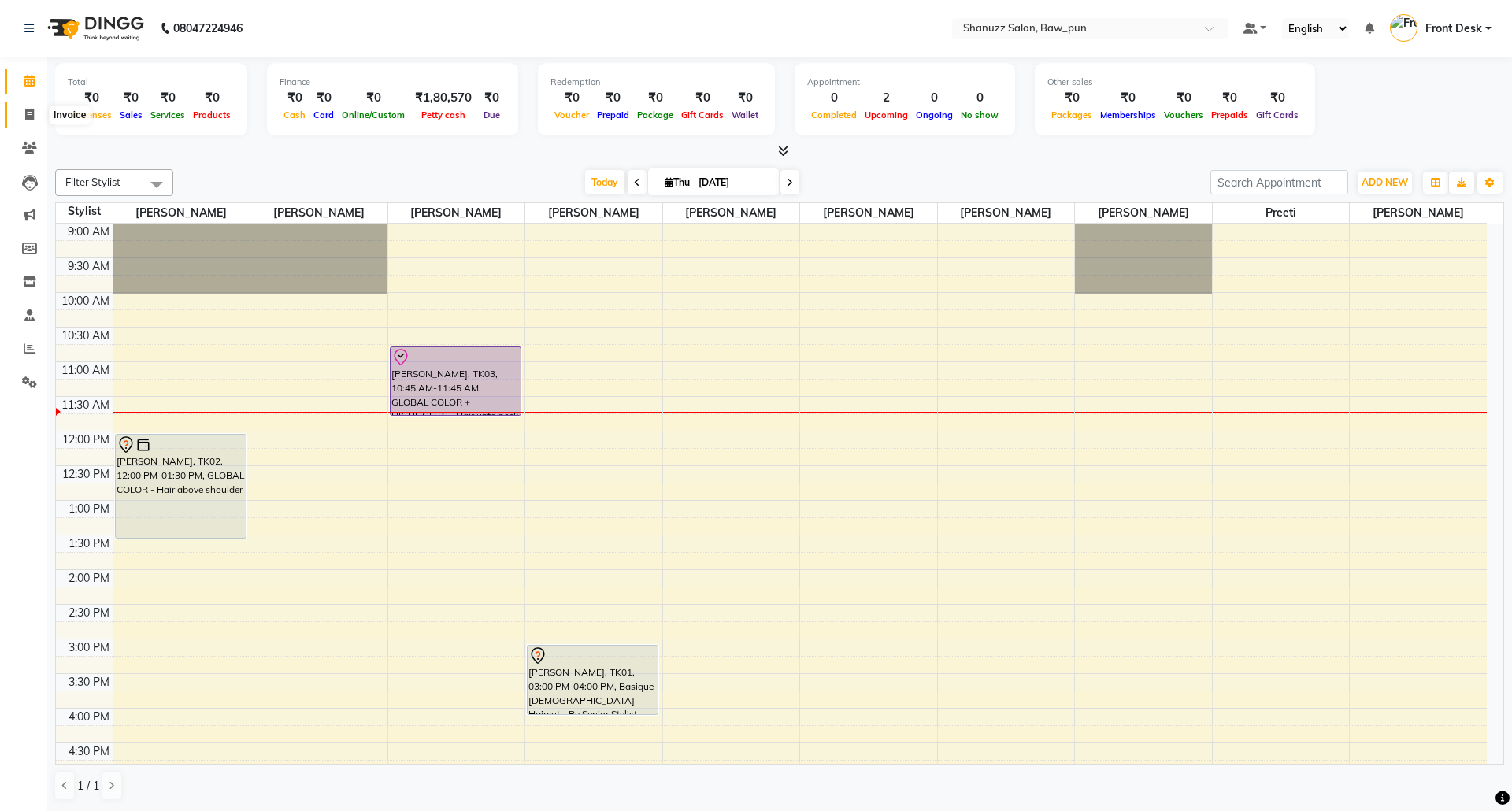
click at [28, 118] on icon at bounding box center [29, 114] width 9 height 12
select select "service"
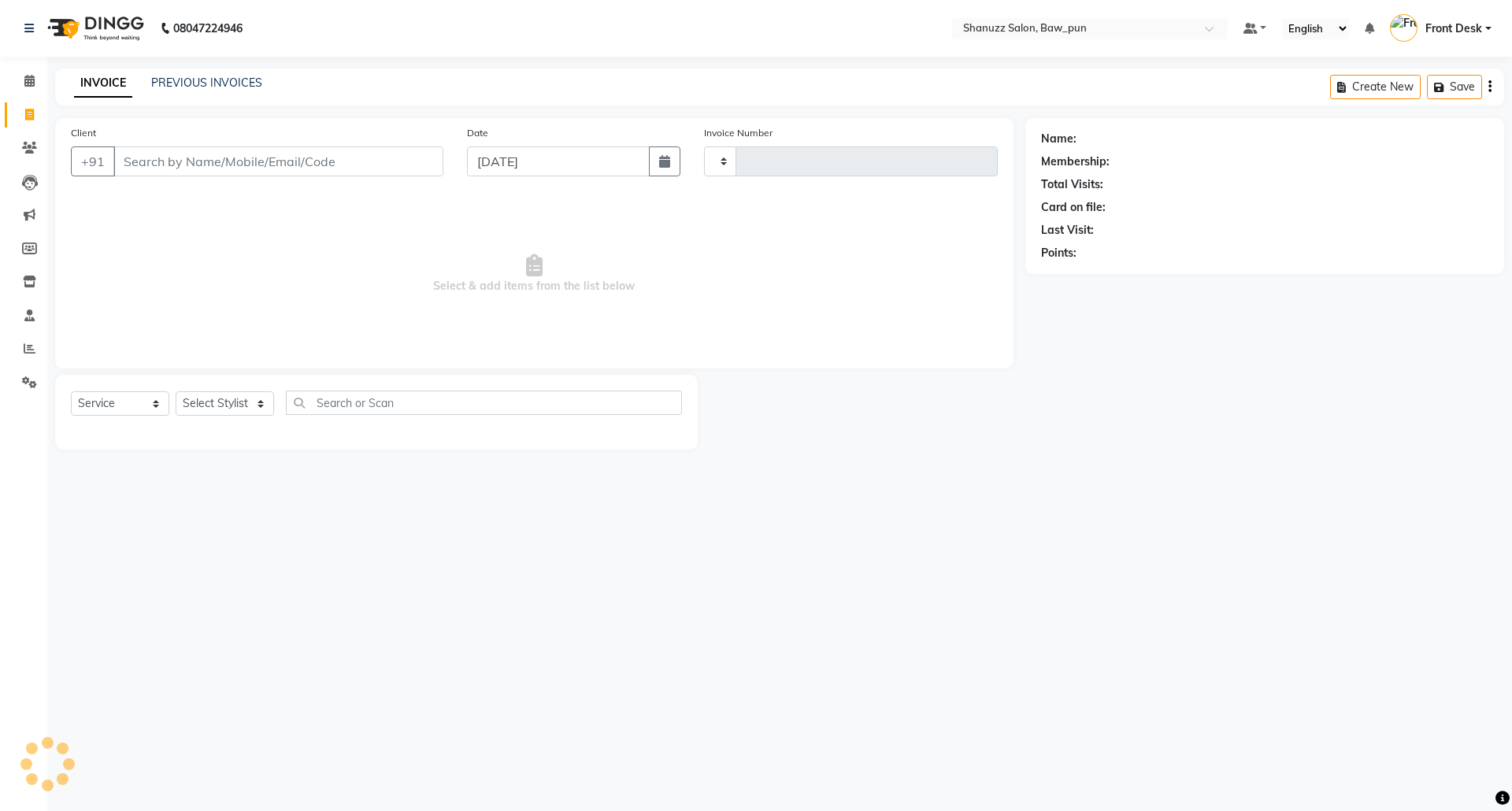
type input "0172"
select select "9025"
click at [199, 77] on link "PREVIOUS INVOICES" at bounding box center [207, 83] width 111 height 15
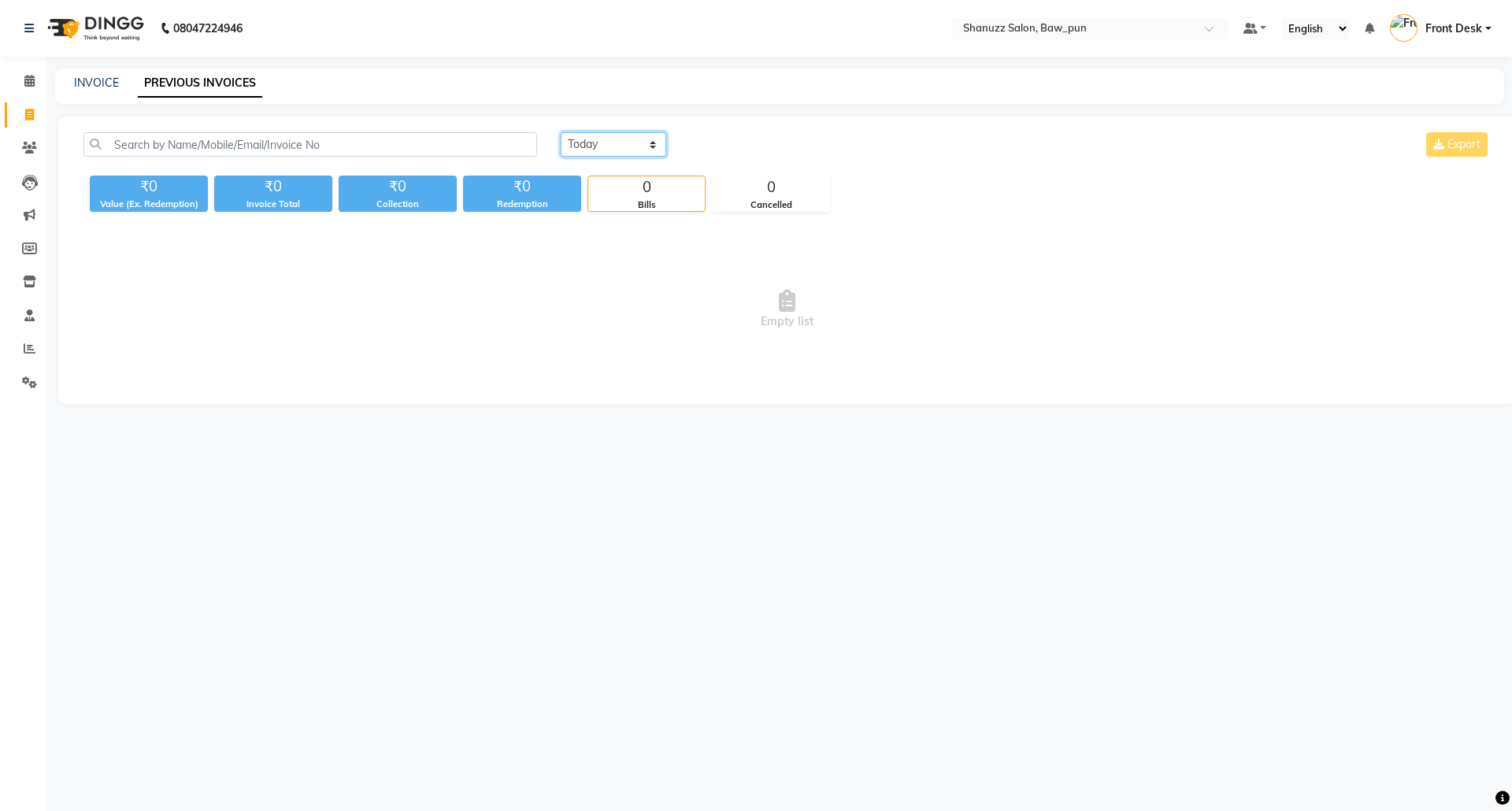
click at [600, 145] on select "[DATE] [DATE] Custom Range" at bounding box center [613, 144] width 106 height 24
select select "[DATE]"
click at [560, 132] on select "[DATE] [DATE] Custom Range" at bounding box center [613, 144] width 106 height 24
